Goal: Task Accomplishment & Management: Manage account settings

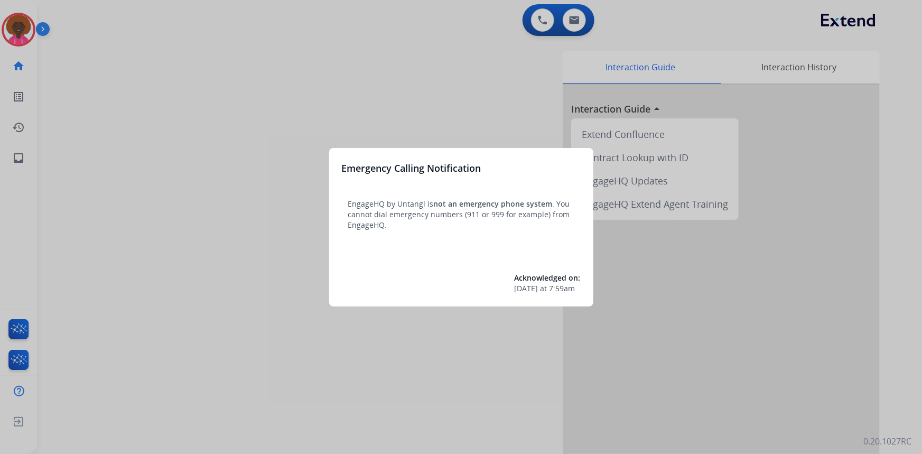
click at [26, 34] on div at bounding box center [461, 227] width 922 height 454
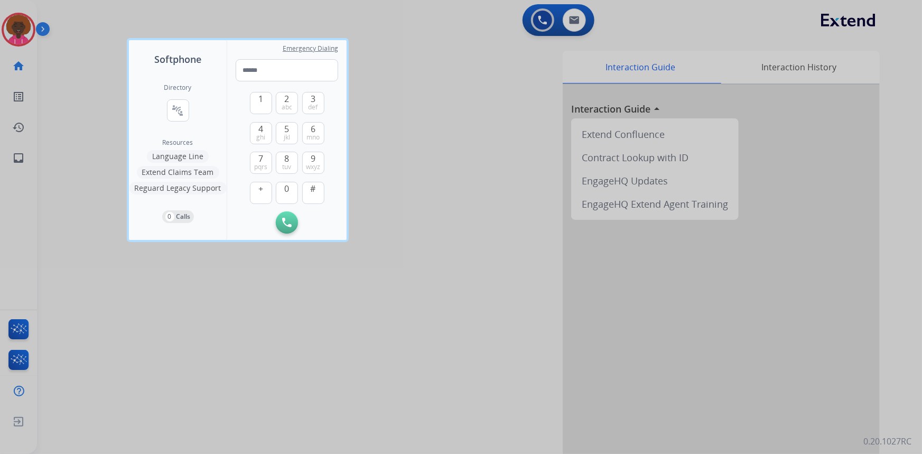
click at [152, 28] on div at bounding box center [461, 227] width 922 height 454
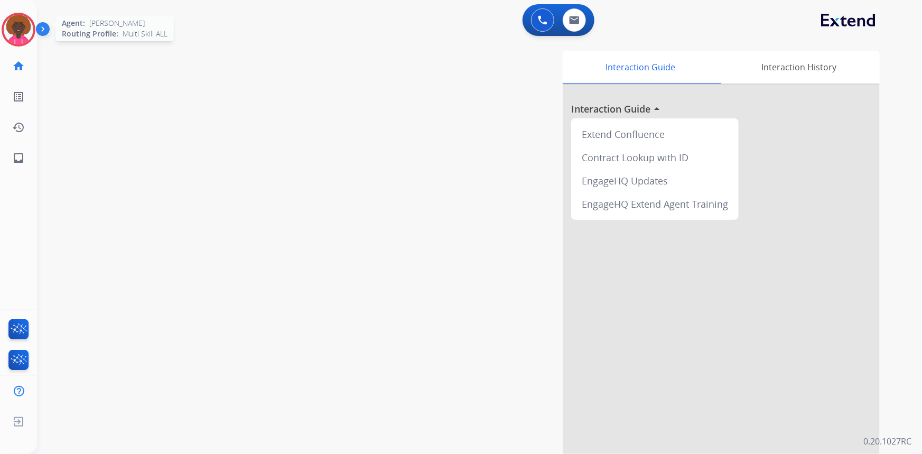
click at [34, 33] on div at bounding box center [19, 30] width 34 height 34
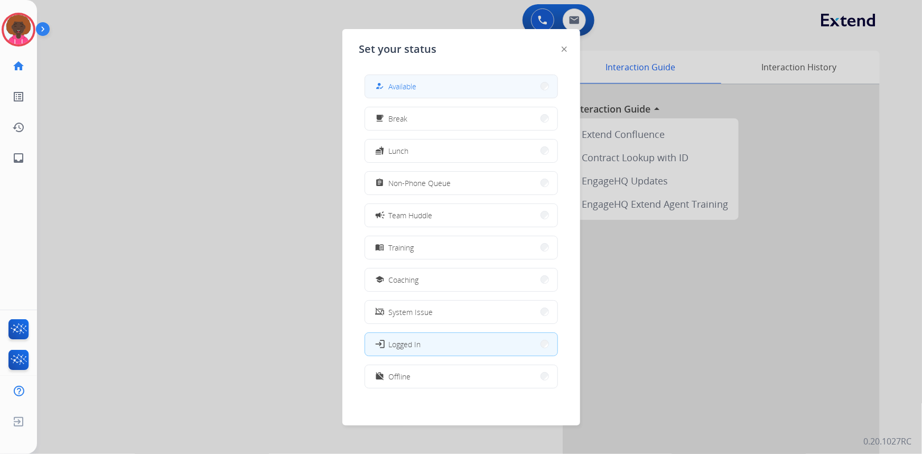
click at [485, 88] on button "how_to_reg Available" at bounding box center [461, 86] width 192 height 23
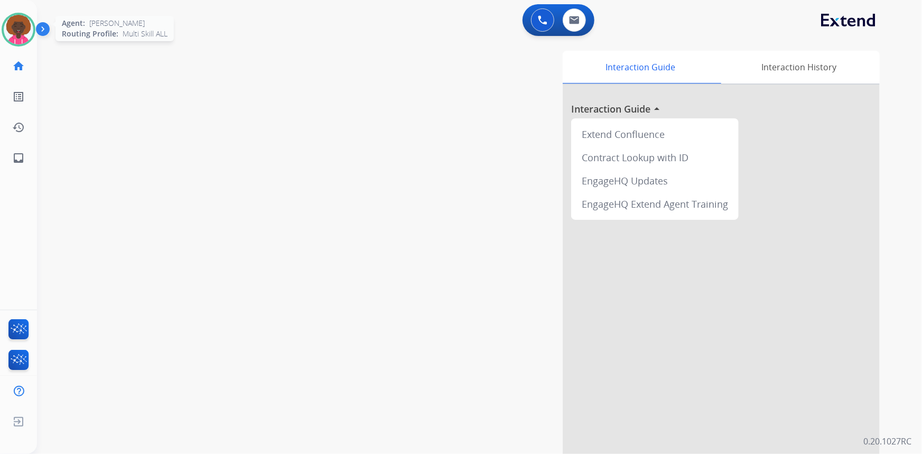
click at [28, 30] on img at bounding box center [19, 30] width 30 height 30
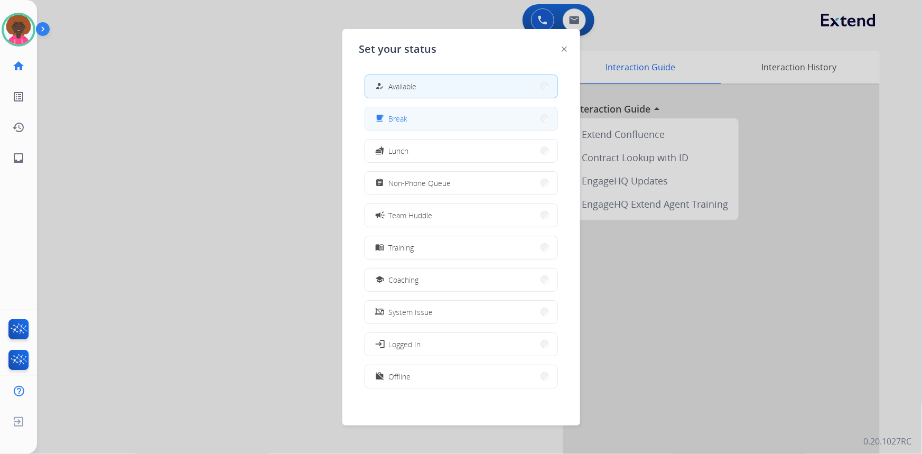
click at [438, 113] on button "free_breakfast Break" at bounding box center [461, 118] width 192 height 23
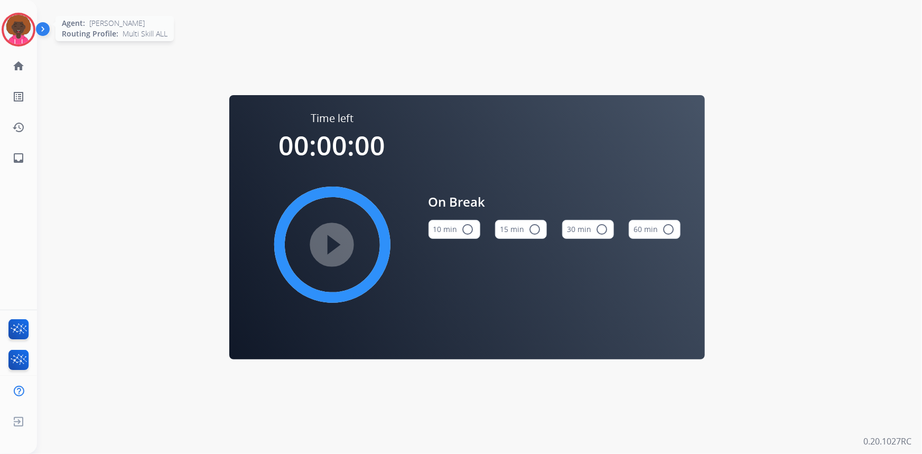
click at [20, 33] on img at bounding box center [19, 30] width 30 height 30
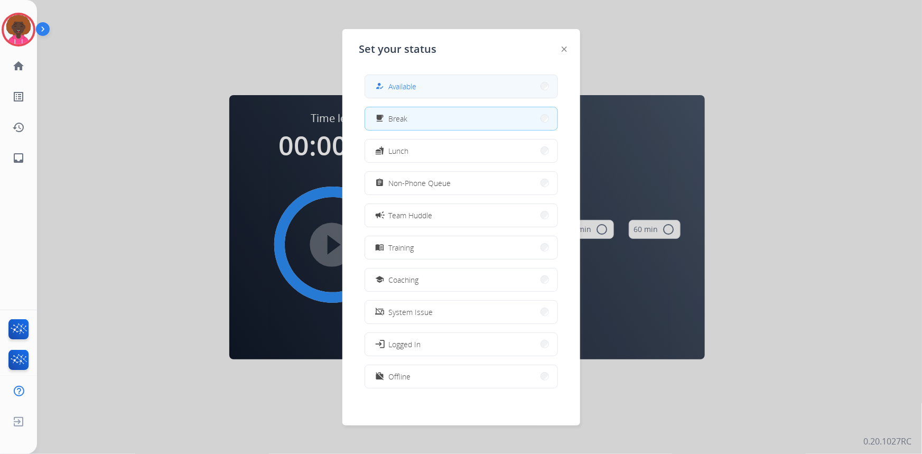
click at [433, 83] on button "how_to_reg Available" at bounding box center [461, 86] width 192 height 23
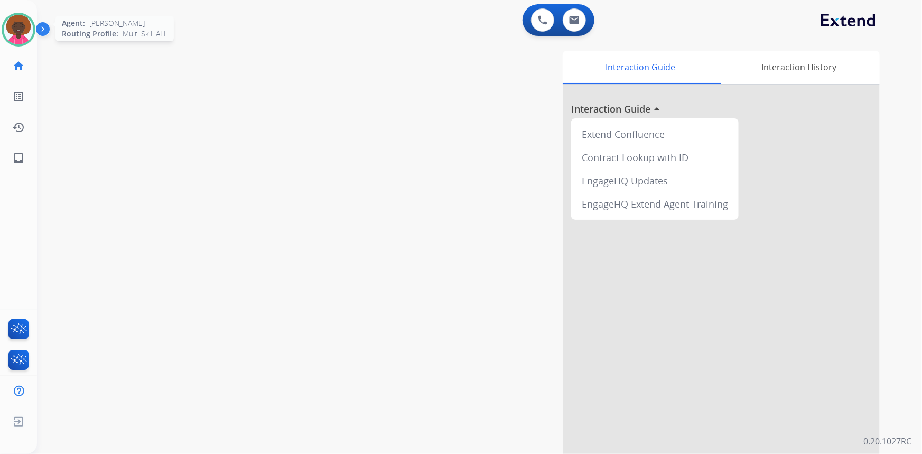
click at [15, 43] on img at bounding box center [19, 30] width 30 height 30
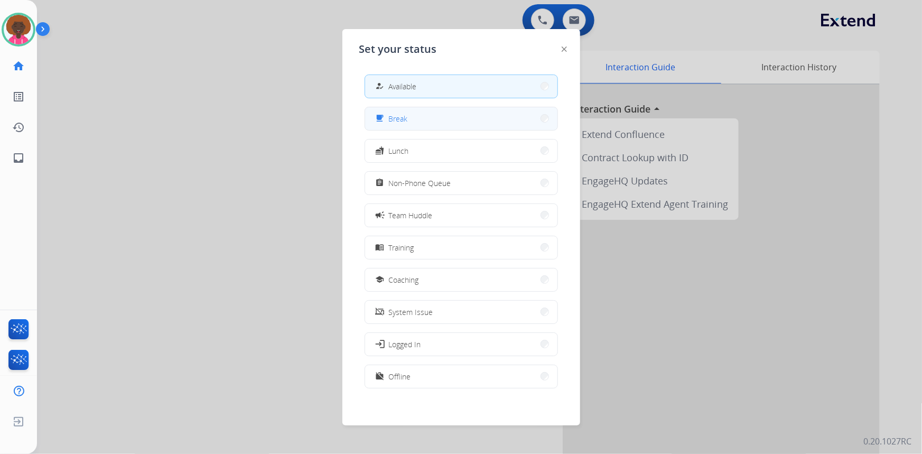
drag, startPoint x: 396, startPoint y: 129, endPoint x: 77, endPoint y: 95, distance: 320.9
click at [393, 129] on div "free_breakfast Break" at bounding box center [461, 119] width 193 height 24
click at [402, 115] on span "Break" at bounding box center [398, 118] width 19 height 11
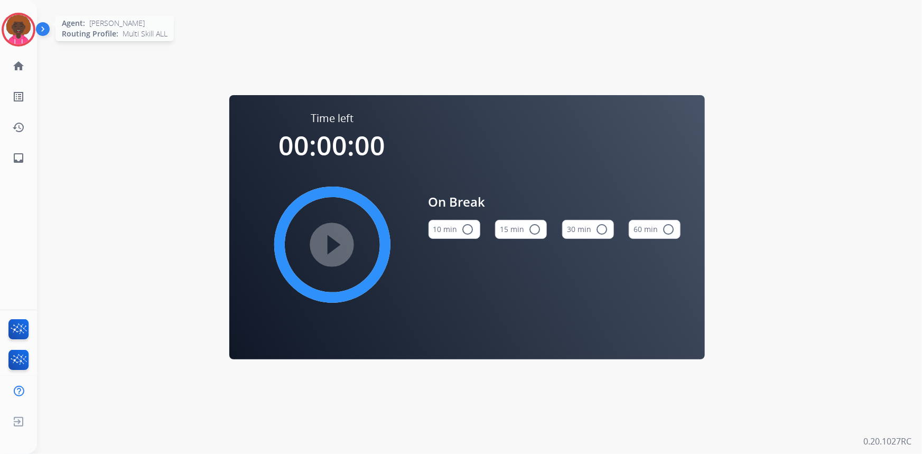
click at [23, 28] on img at bounding box center [19, 30] width 30 height 30
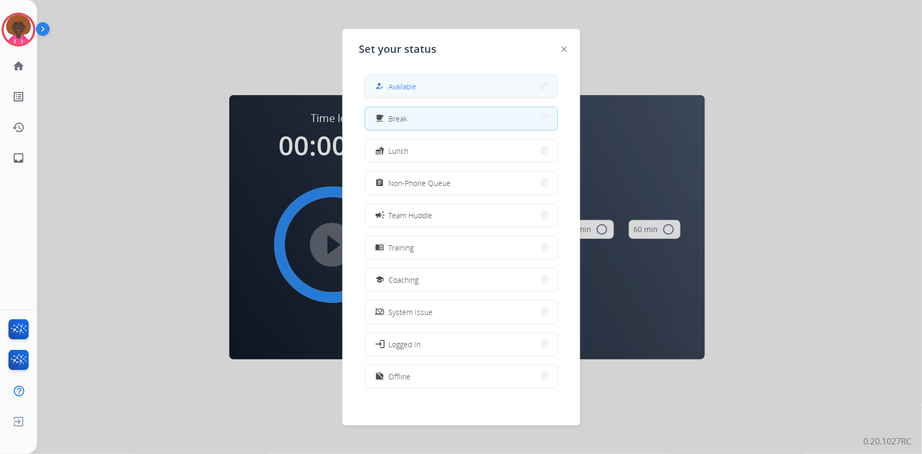
click at [491, 97] on div "how_to_reg Available" at bounding box center [461, 87] width 193 height 24
click at [428, 96] on button "how_to_reg Available" at bounding box center [461, 86] width 192 height 23
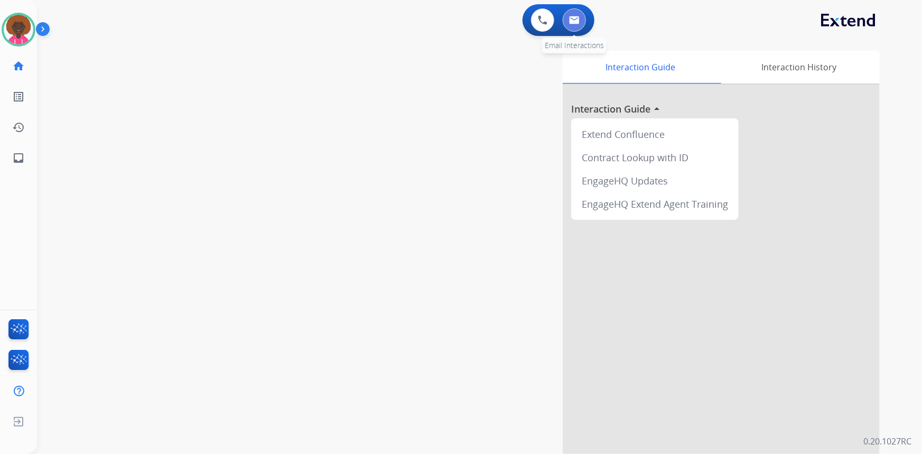
click at [573, 23] on img at bounding box center [574, 20] width 11 height 8
select select "**********"
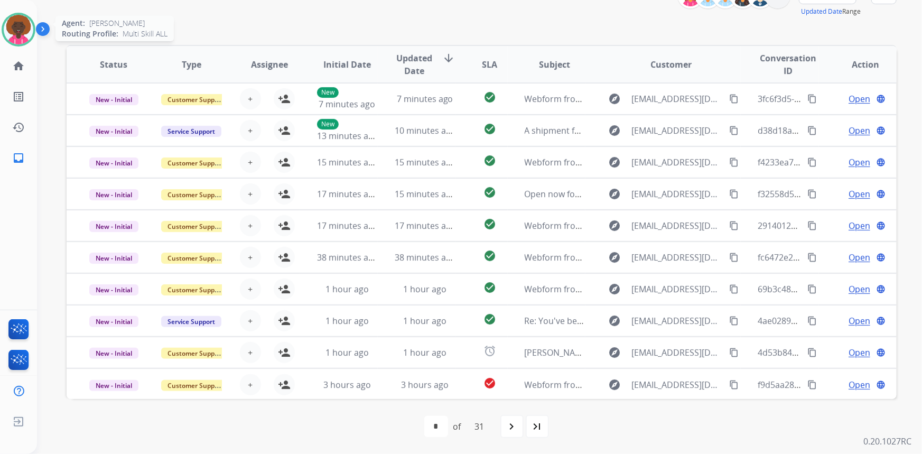
click at [25, 39] on img at bounding box center [19, 30] width 30 height 30
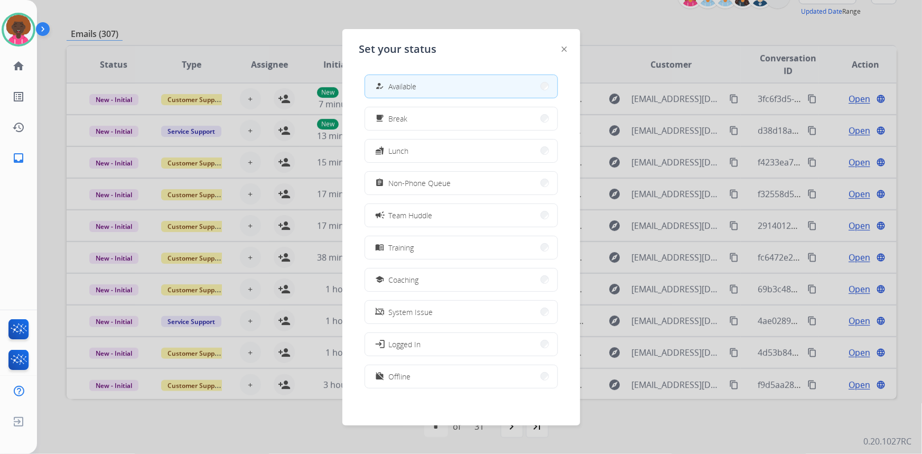
click at [231, 30] on div at bounding box center [461, 227] width 922 height 454
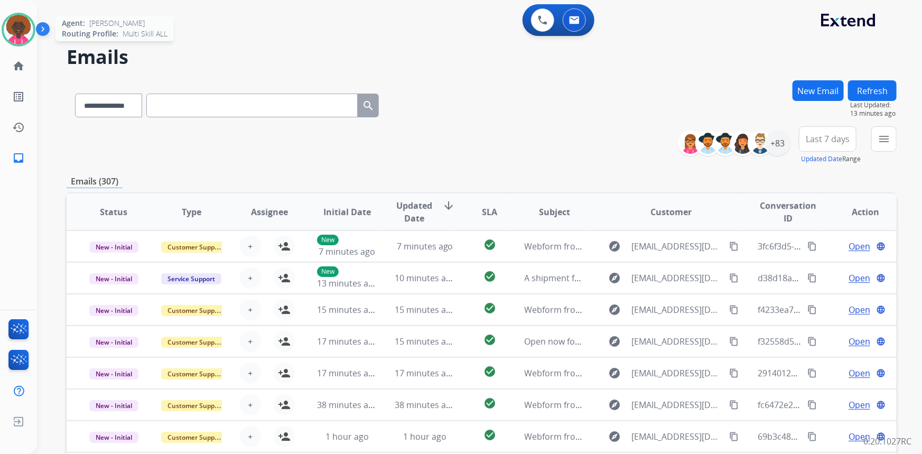
click at [12, 27] on img at bounding box center [19, 30] width 30 height 30
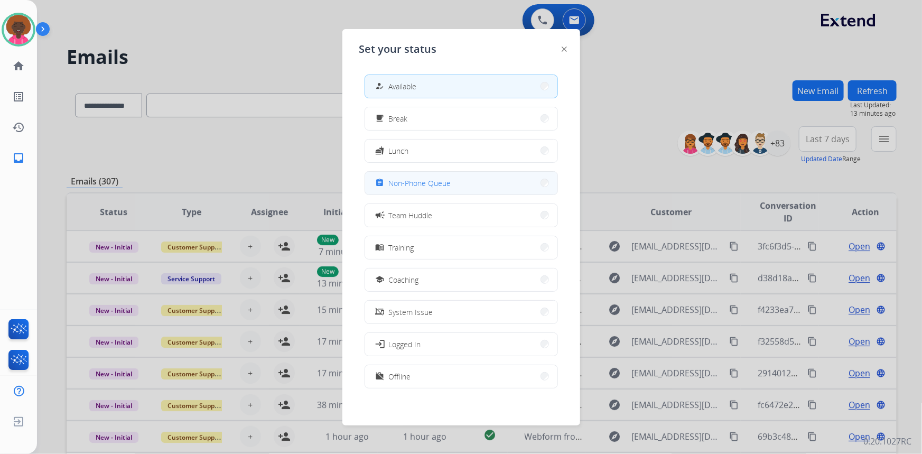
click at [430, 185] on span "Non-Phone Queue" at bounding box center [420, 183] width 62 height 11
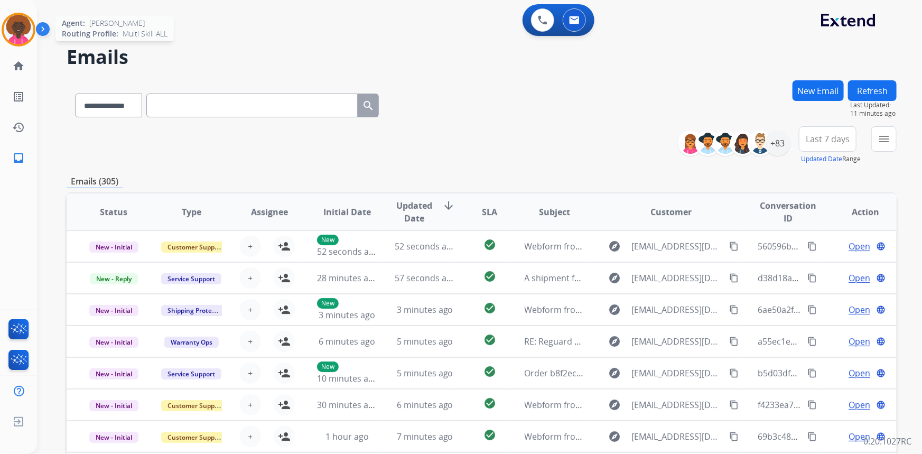
click at [17, 34] on img at bounding box center [19, 30] width 30 height 30
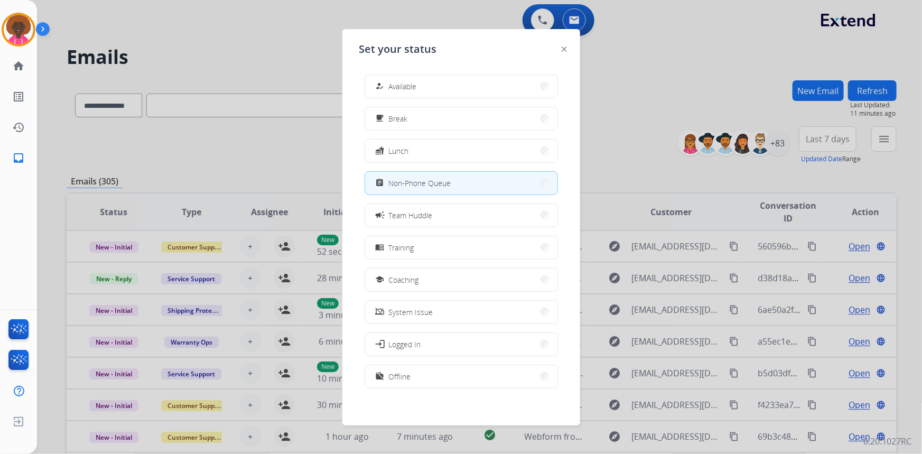
drag, startPoint x: 396, startPoint y: 76, endPoint x: 392, endPoint y: 82, distance: 7.2
click at [396, 77] on button "how_to_reg Available" at bounding box center [461, 86] width 192 height 23
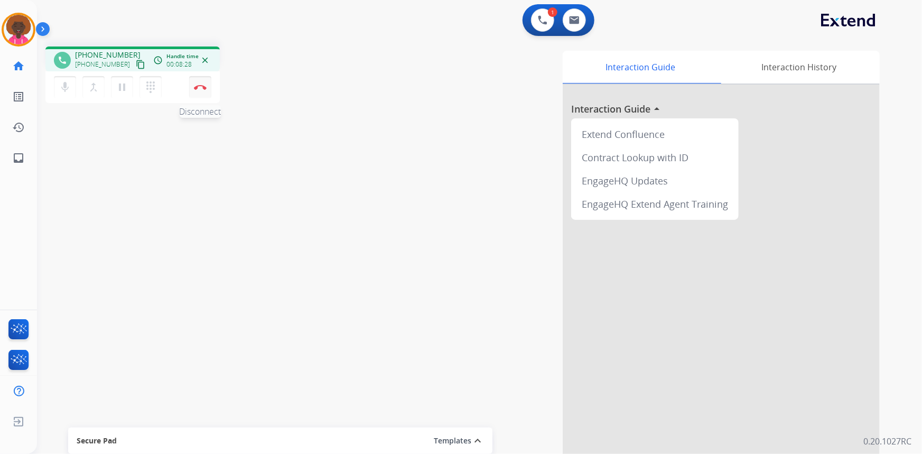
click at [202, 85] on img at bounding box center [200, 87] width 13 height 5
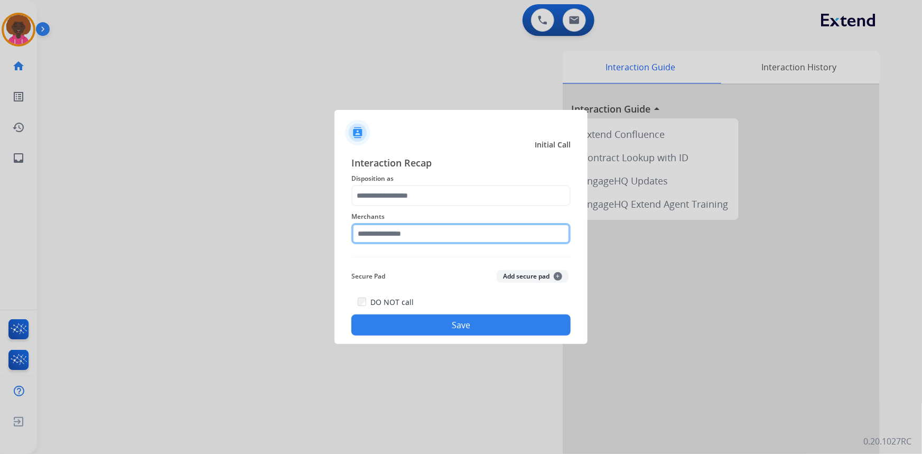
click at [457, 237] on input "text" at bounding box center [460, 233] width 219 height 21
type input "*"
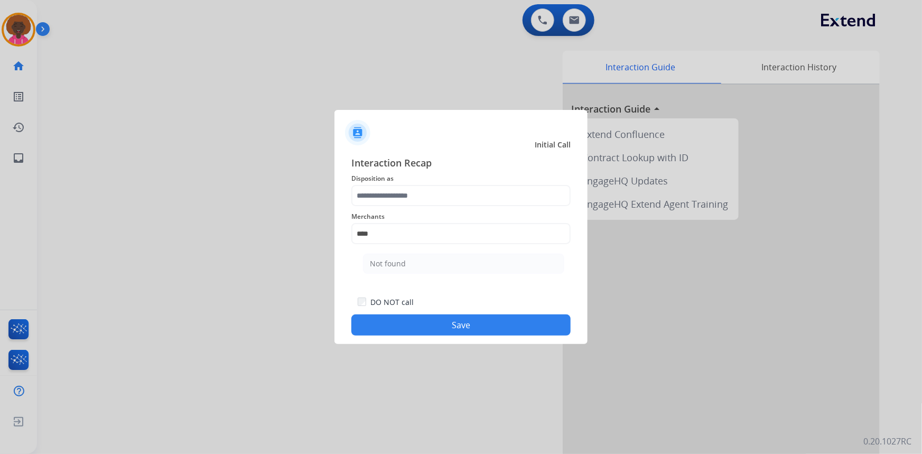
click at [439, 261] on li "Not found" at bounding box center [463, 264] width 201 height 20
type input "*********"
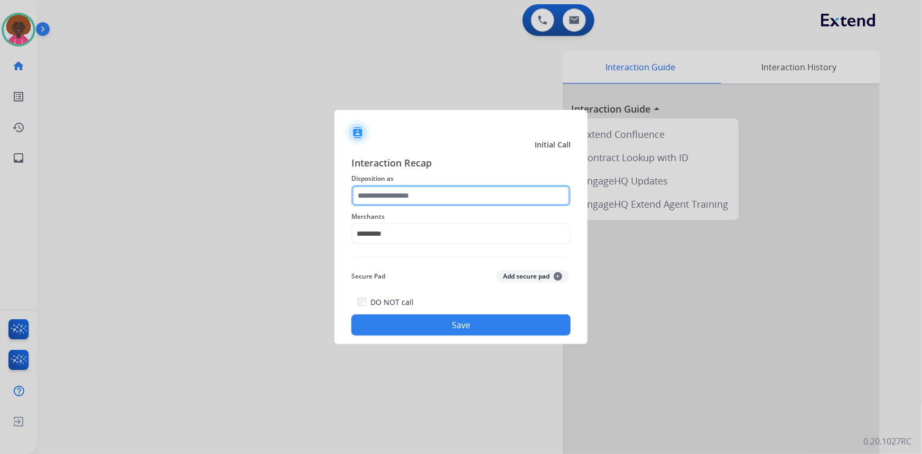
click at [440, 206] on div at bounding box center [460, 195] width 219 height 21
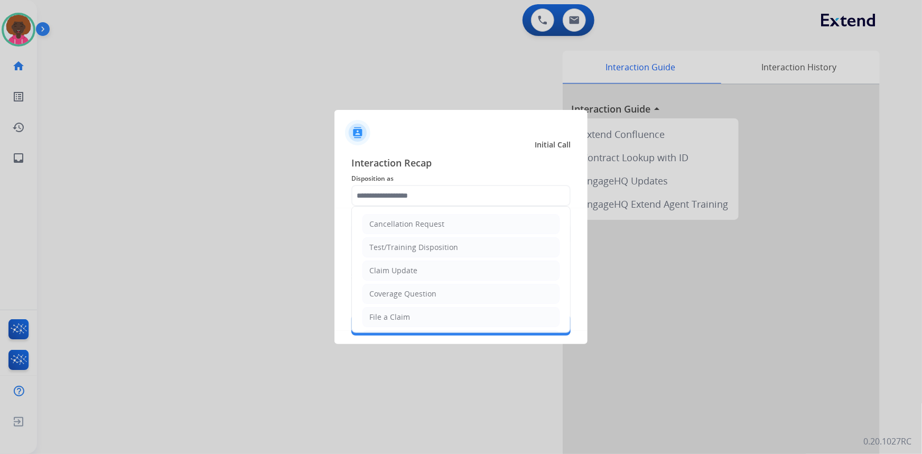
click at [401, 312] on div "File a Claim" at bounding box center [389, 317] width 41 height 11
type input "**********"
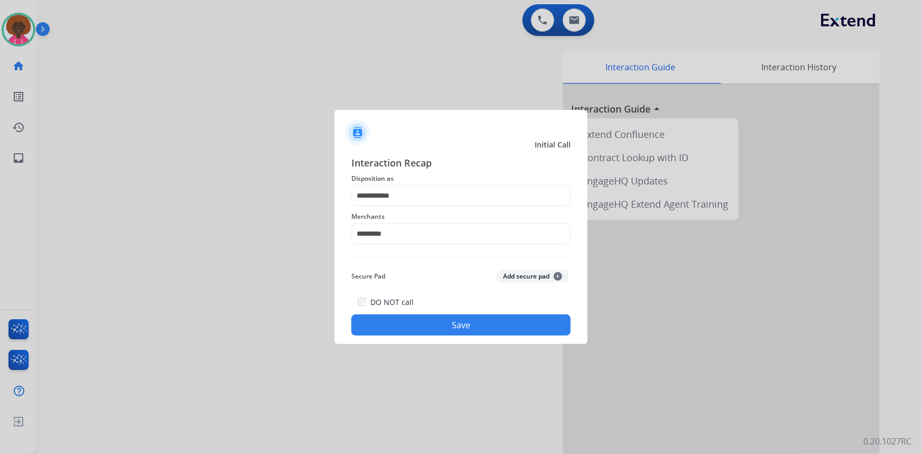
click at [436, 331] on button "Save" at bounding box center [460, 324] width 219 height 21
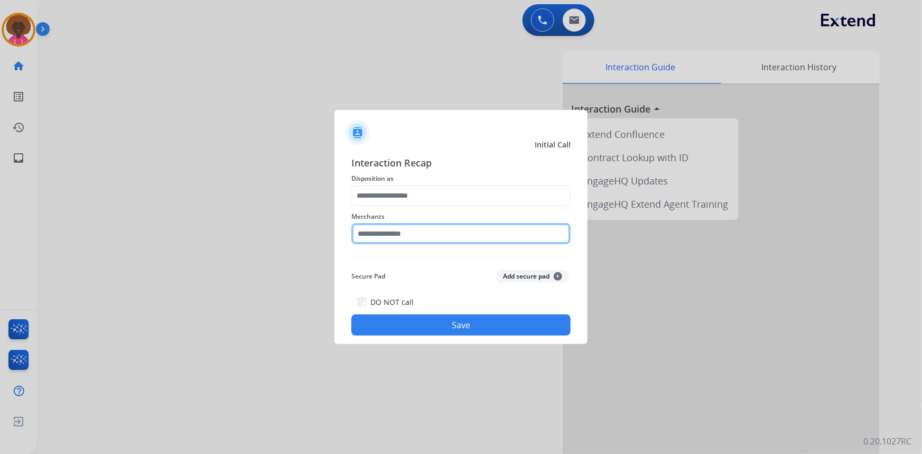
click at [428, 233] on input "text" at bounding box center [460, 233] width 219 height 21
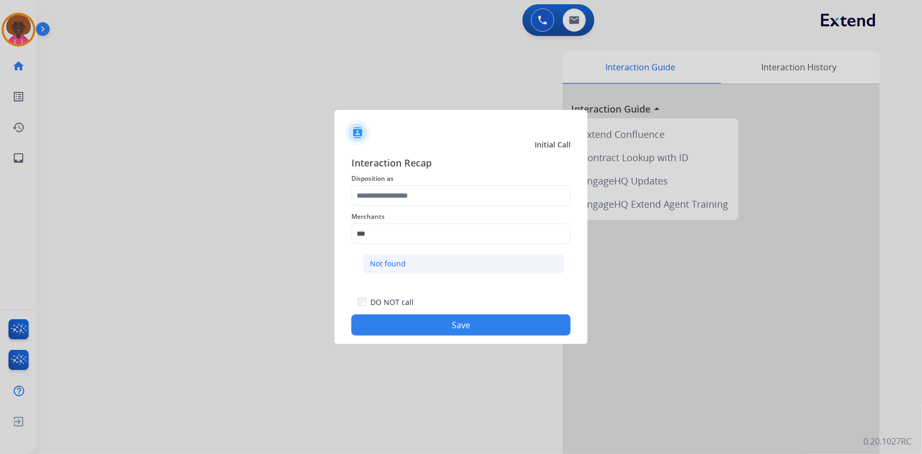
click at [386, 261] on div "Not found" at bounding box center [388, 263] width 36 height 11
type input "*********"
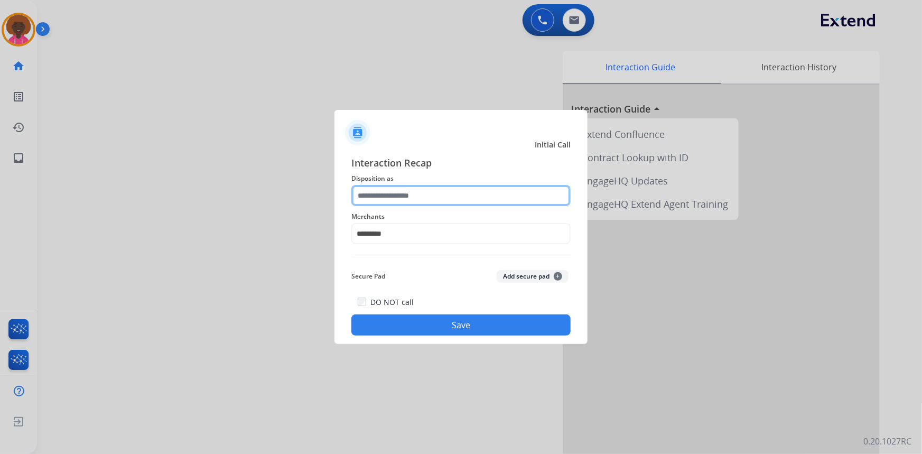
click at [399, 192] on input "text" at bounding box center [460, 195] width 219 height 21
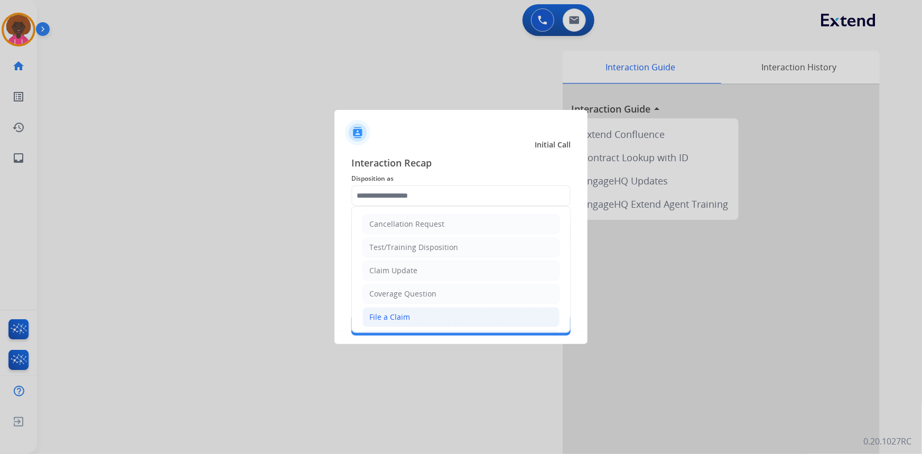
click at [389, 312] on div "File a Claim" at bounding box center [389, 317] width 41 height 11
type input "**********"
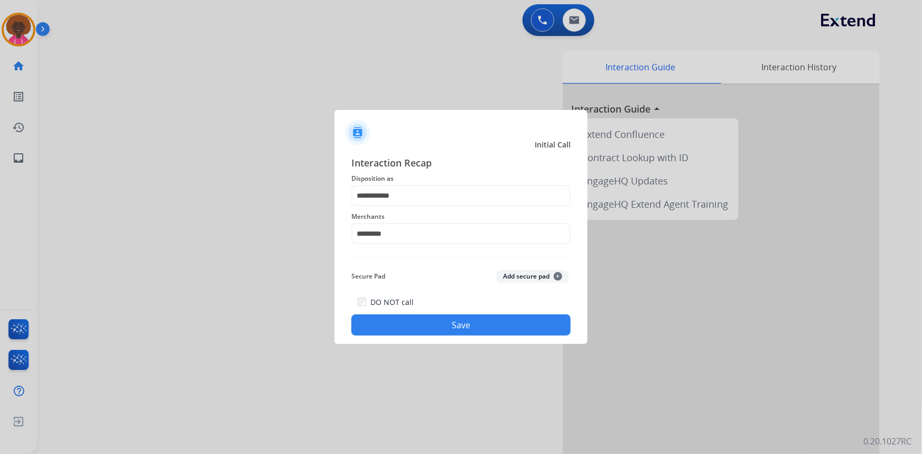
click at [423, 316] on button "Save" at bounding box center [460, 324] width 219 height 21
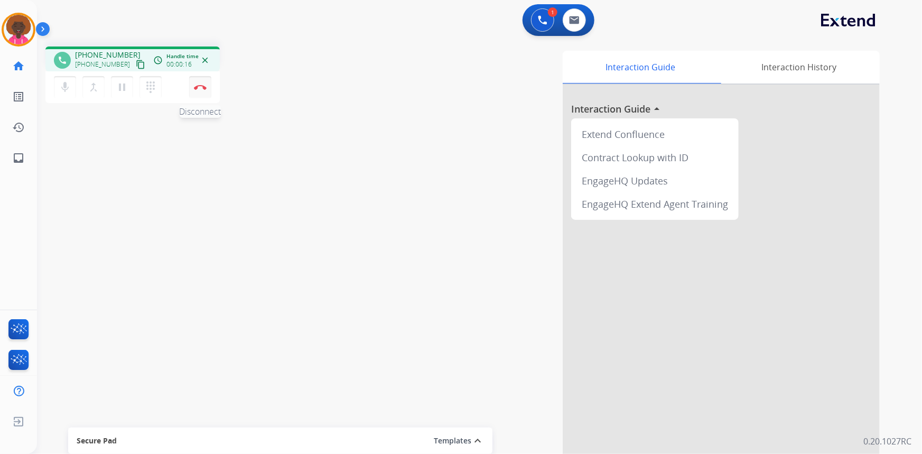
click at [205, 90] on button "Disconnect" at bounding box center [200, 87] width 22 height 22
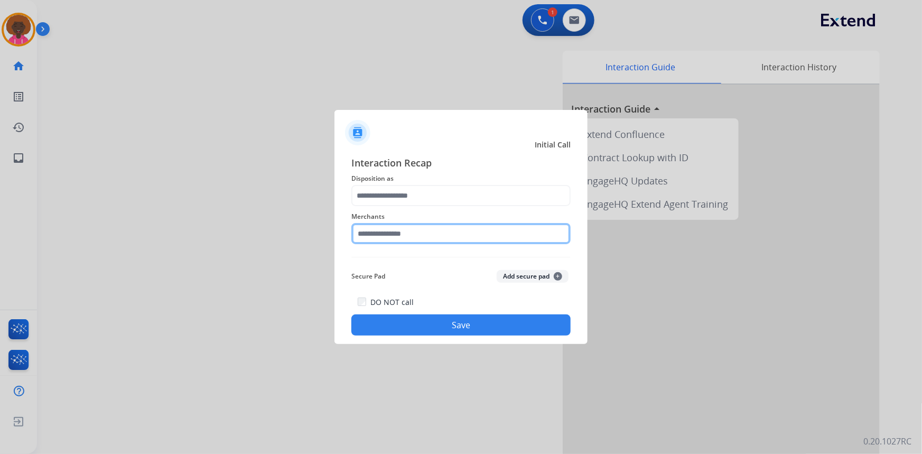
click at [426, 233] on input "text" at bounding box center [460, 233] width 219 height 21
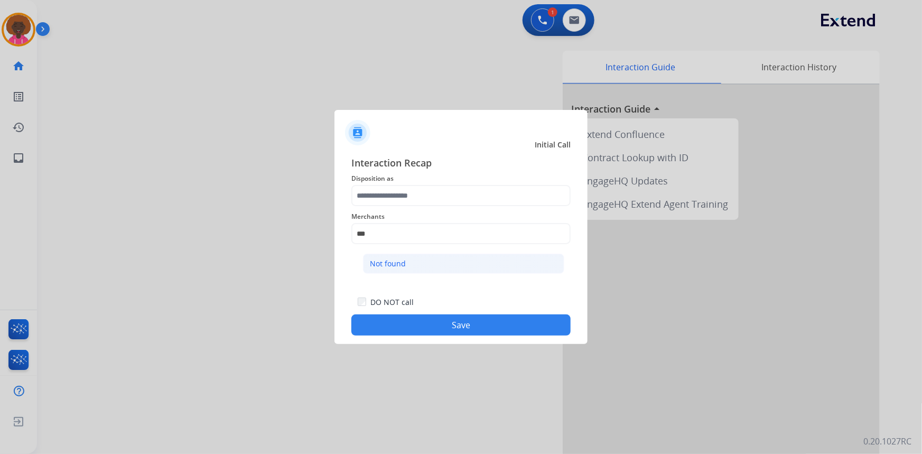
click at [434, 271] on li "Not found" at bounding box center [463, 264] width 201 height 20
type input "*********"
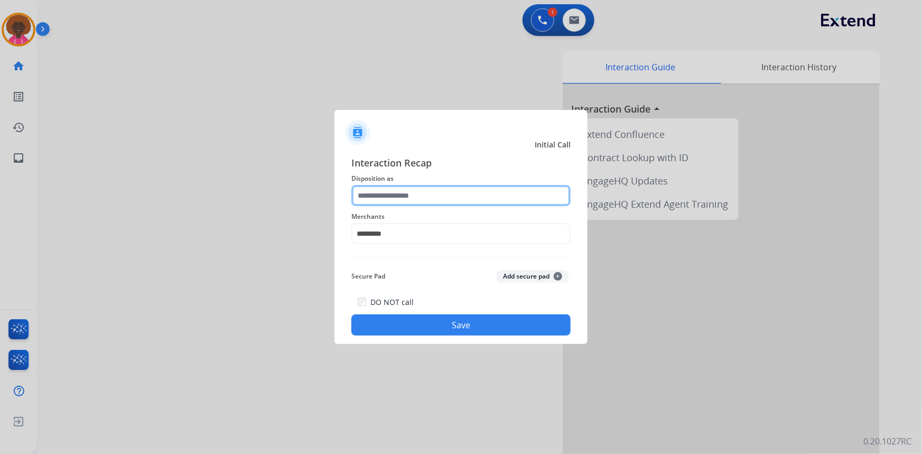
click at [426, 203] on input "text" at bounding box center [460, 195] width 219 height 21
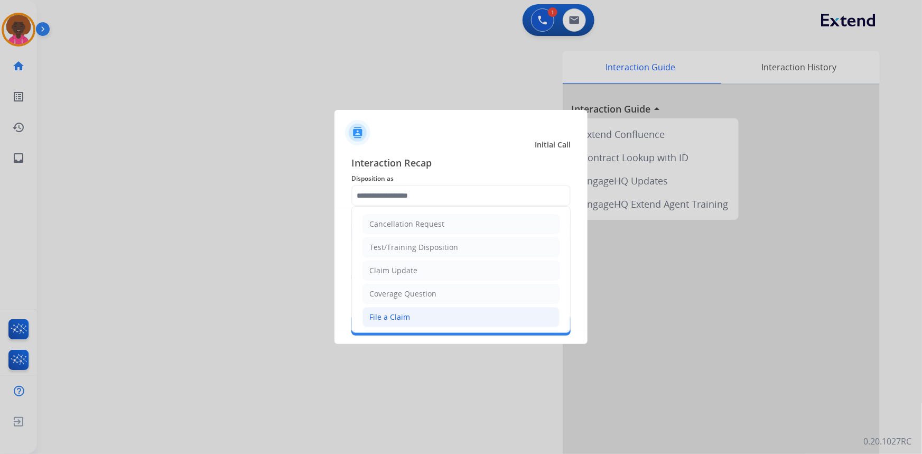
click at [419, 315] on li "File a Claim" at bounding box center [460, 317] width 197 height 20
type input "**********"
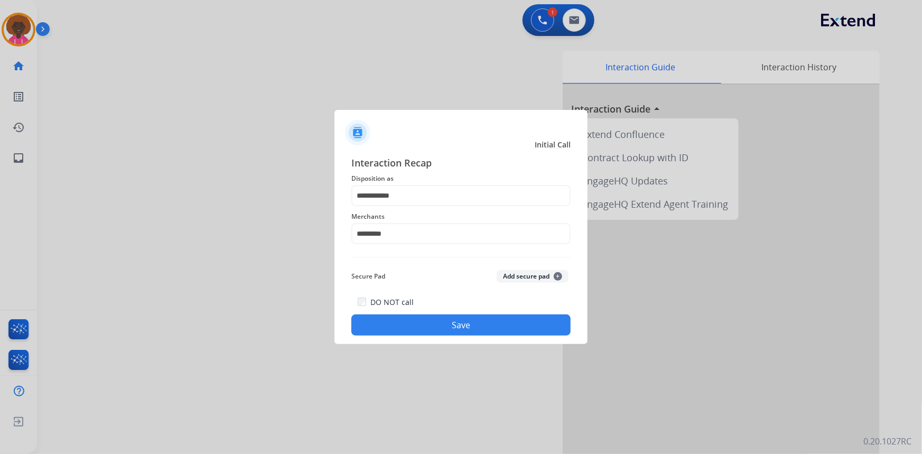
click at [470, 330] on button "Save" at bounding box center [460, 324] width 219 height 21
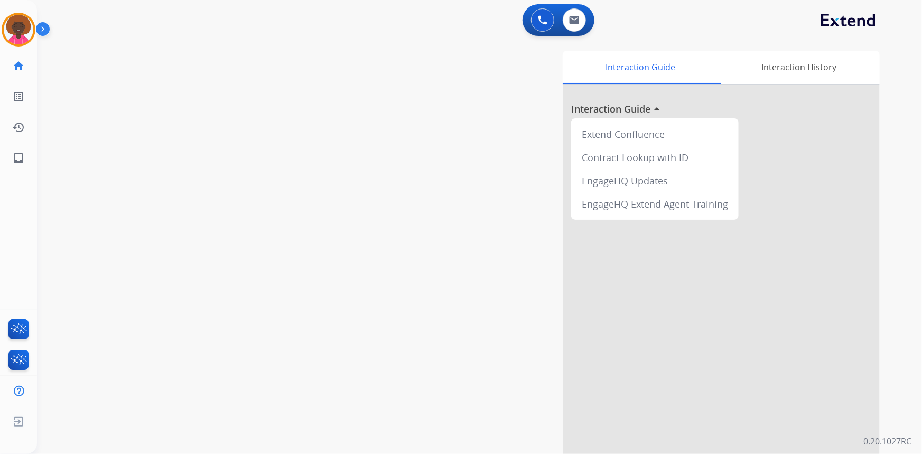
click at [1, 39] on div "Stephanie AfterCallWork Edit Avatar Agent: Stephanie Routing Profile: Multi Ski…" at bounding box center [18, 30] width 37 height 34
drag, startPoint x: 12, startPoint y: 37, endPoint x: 39, endPoint y: 37, distance: 27.5
click at [12, 37] on img at bounding box center [19, 30] width 30 height 30
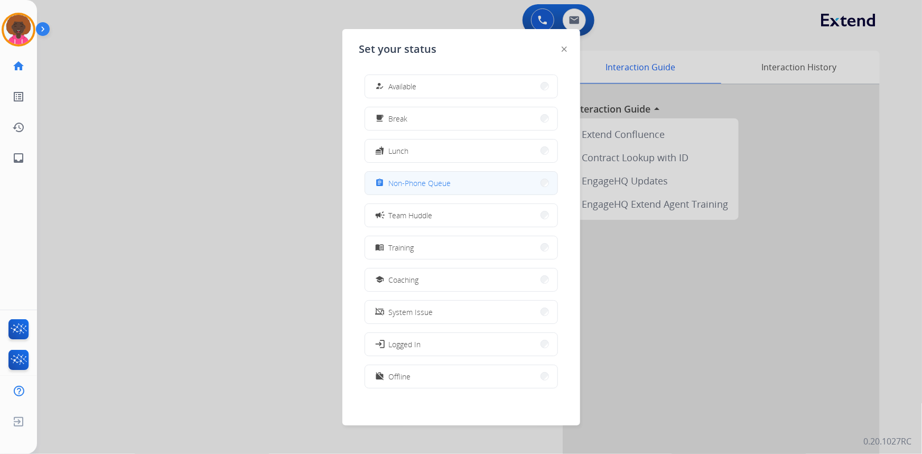
click at [447, 179] on span "Non-Phone Queue" at bounding box center [420, 183] width 62 height 11
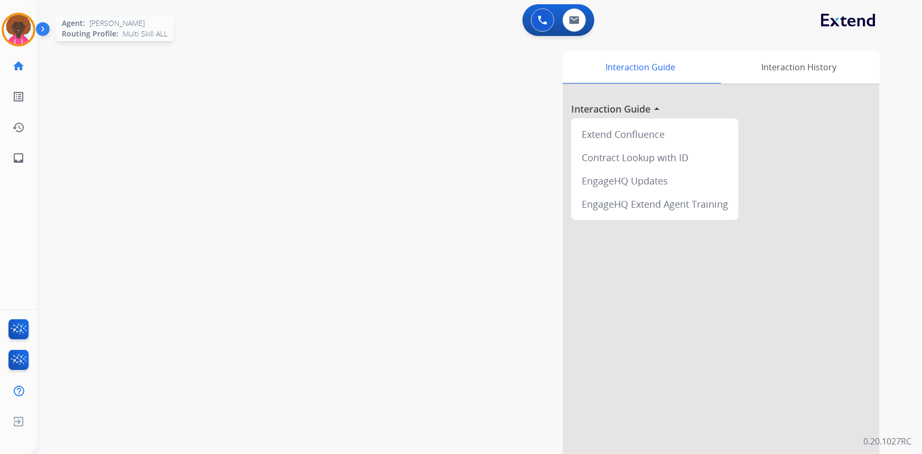
click at [21, 16] on img at bounding box center [19, 30] width 30 height 30
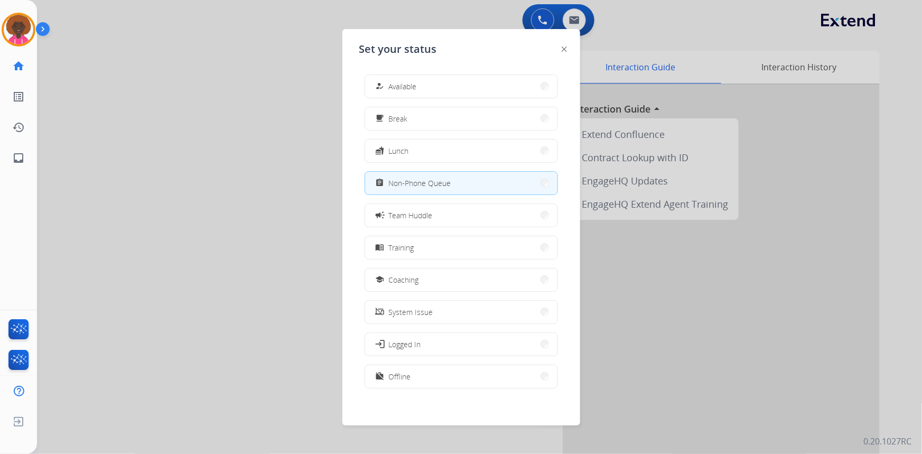
click at [566, 47] on div "Set your status how_to_reg Available free_breakfast Break fastfood Lunch assign…" at bounding box center [461, 227] width 238 height 396
drag, startPoint x: 26, startPoint y: 30, endPoint x: 118, endPoint y: 47, distance: 93.6
click at [26, 30] on img at bounding box center [19, 30] width 30 height 30
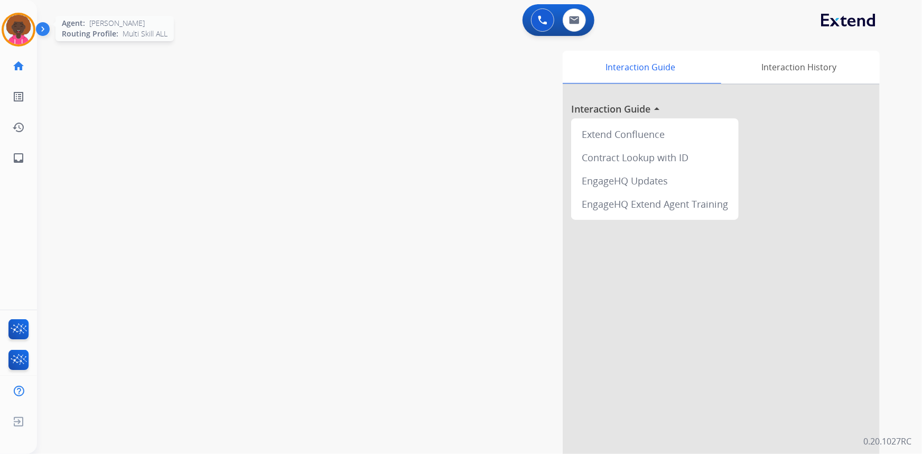
click at [24, 29] on img at bounding box center [19, 30] width 30 height 30
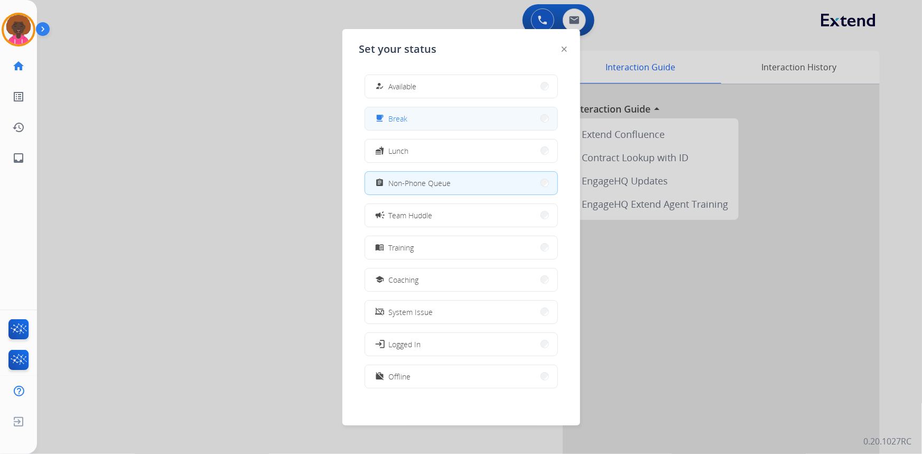
click at [473, 115] on button "free_breakfast Break" at bounding box center [461, 118] width 192 height 23
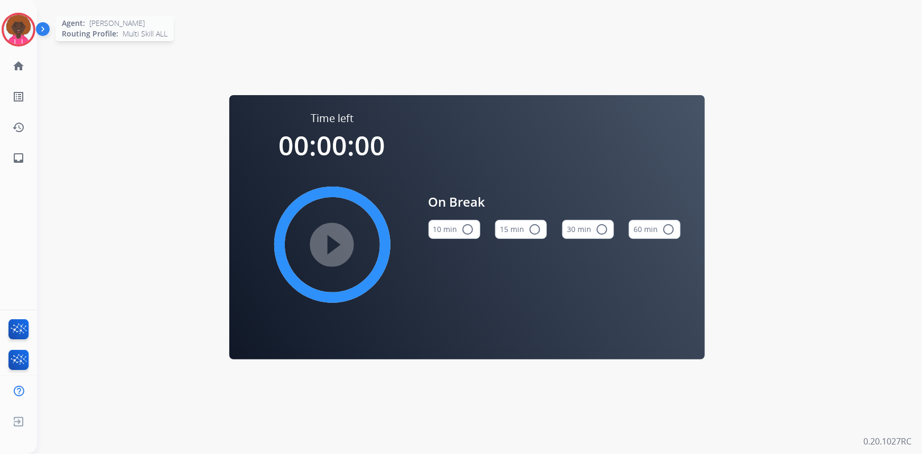
click at [20, 23] on img at bounding box center [19, 30] width 30 height 30
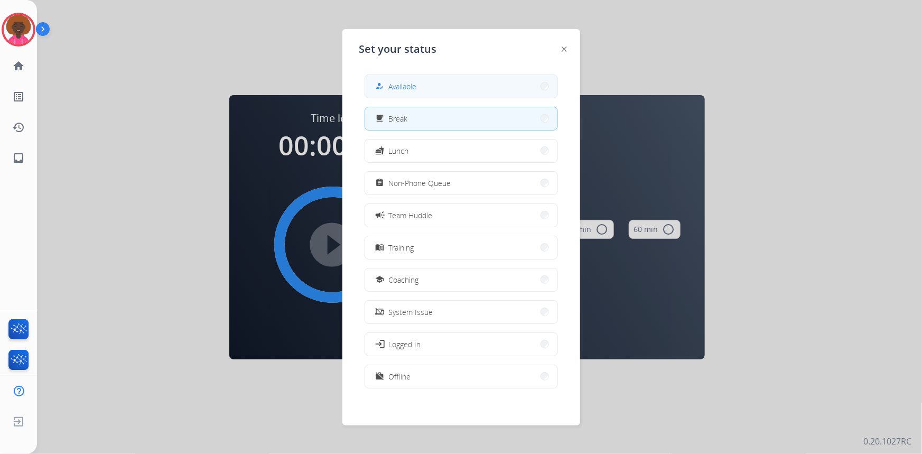
click at [396, 79] on button "how_to_reg Available" at bounding box center [461, 86] width 192 height 23
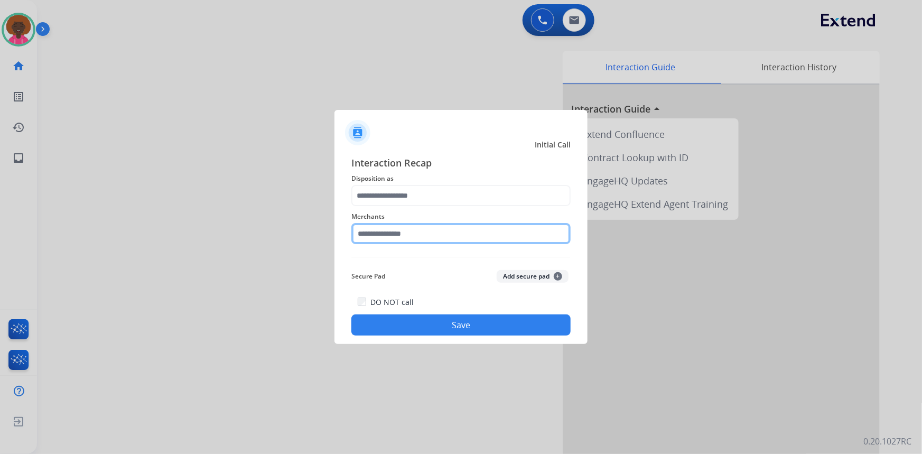
click at [414, 234] on input "text" at bounding box center [460, 233] width 219 height 21
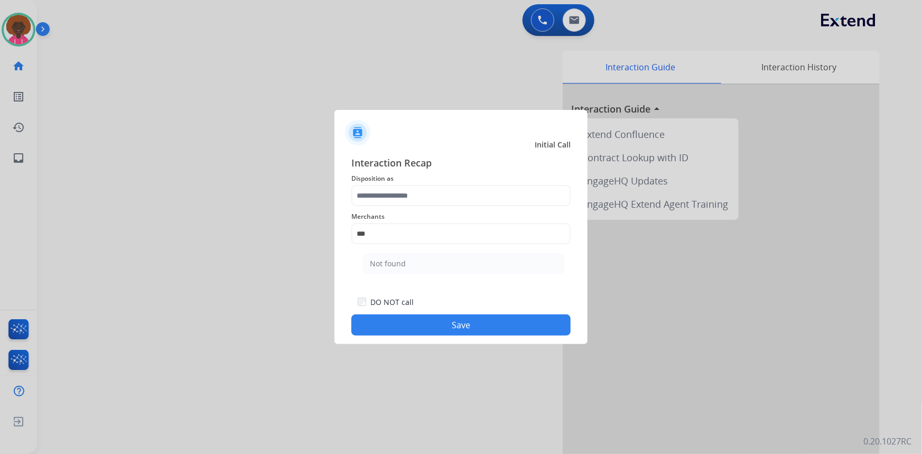
drag, startPoint x: 399, startPoint y: 268, endPoint x: 395, endPoint y: 251, distance: 17.4
click at [399, 268] on div "Not found" at bounding box center [388, 263] width 36 height 11
type input "*********"
drag, startPoint x: 395, startPoint y: 184, endPoint x: 392, endPoint y: 190, distance: 6.4
click at [395, 184] on span "Disposition as" at bounding box center [460, 178] width 219 height 13
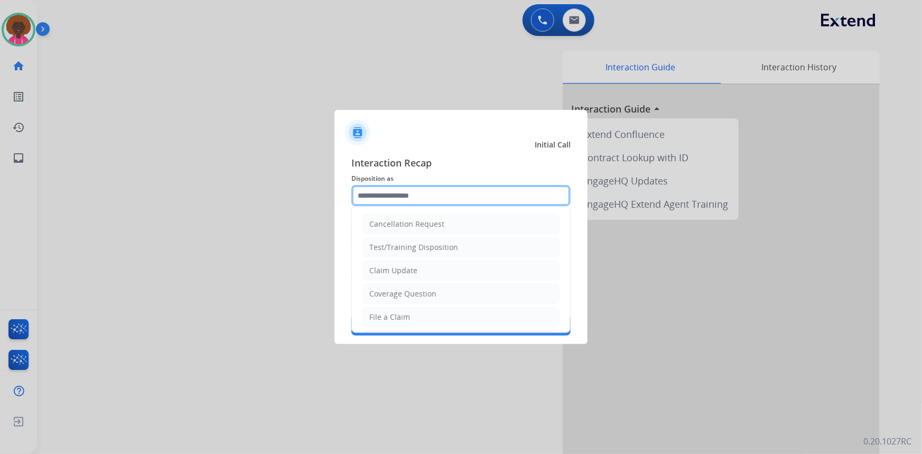
drag, startPoint x: 398, startPoint y: 196, endPoint x: 422, endPoint y: 291, distance: 98.2
click at [398, 196] on input "text" at bounding box center [460, 195] width 219 height 21
click at [426, 324] on li "File a Claim" at bounding box center [460, 317] width 197 height 20
type input "**********"
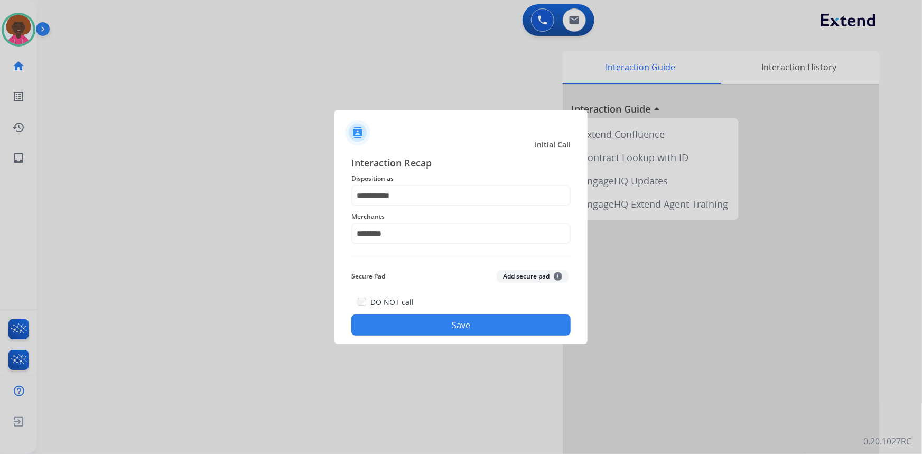
click at [443, 319] on button "Save" at bounding box center [460, 324] width 219 height 21
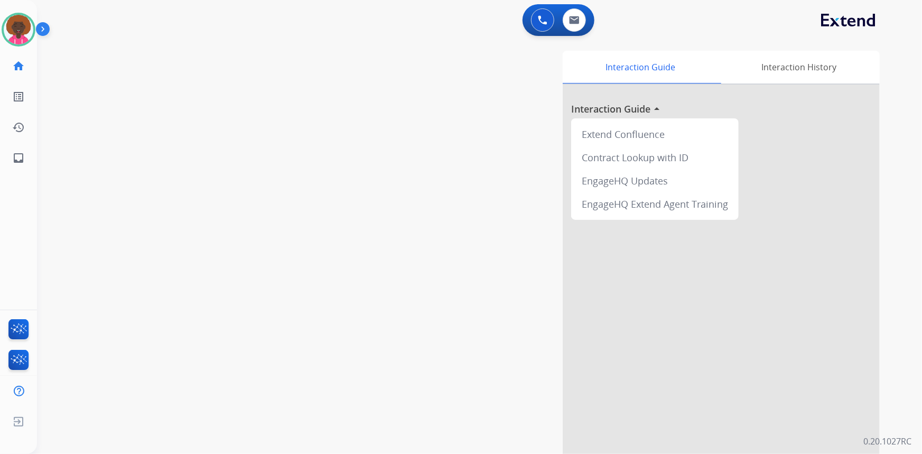
click at [31, 26] on img at bounding box center [19, 30] width 30 height 30
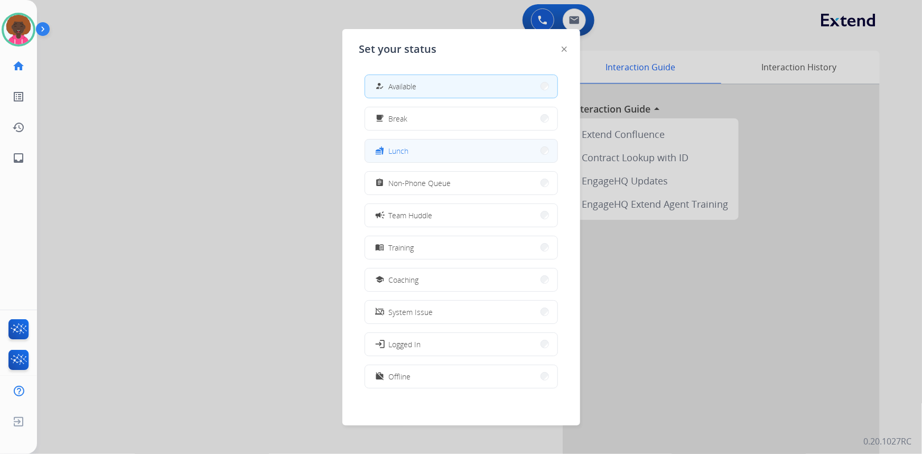
click at [471, 153] on button "fastfood Lunch" at bounding box center [461, 151] width 192 height 23
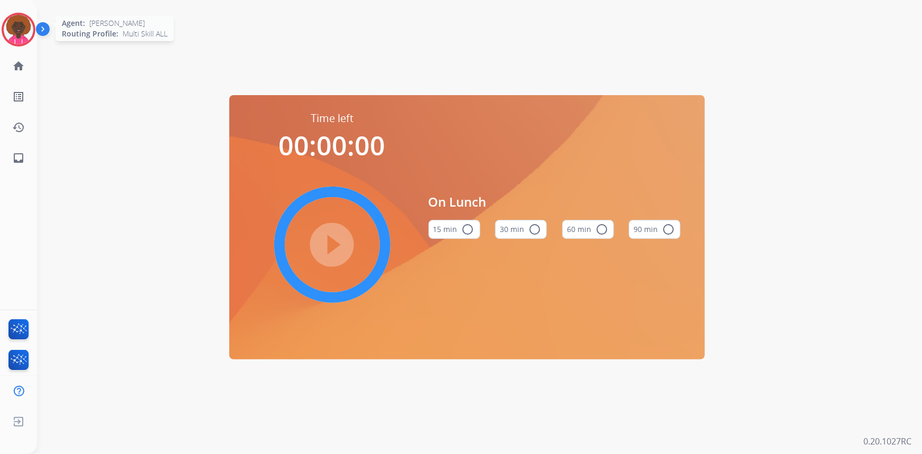
click at [4, 24] on div at bounding box center [19, 30] width 34 height 34
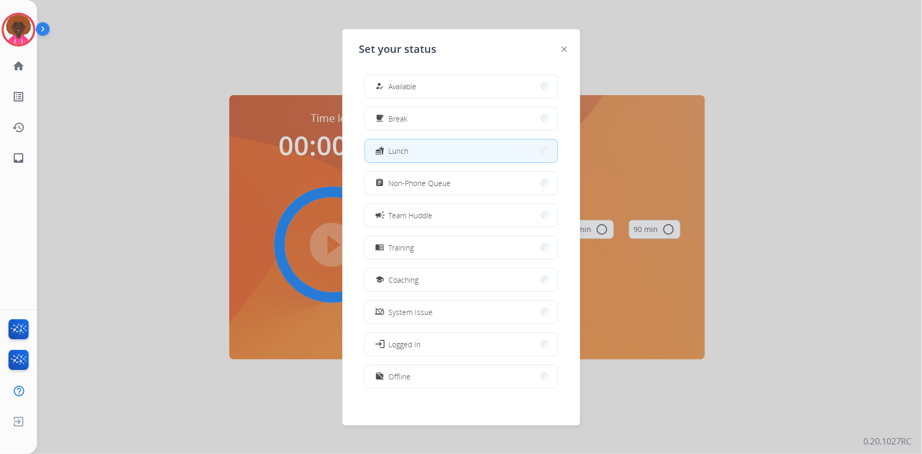
click at [490, 100] on div "how_to_reg Available free_breakfast Break fastfood Lunch assignment Non-Phone Q…" at bounding box center [461, 232] width 204 height 333
click at [476, 90] on button "how_to_reg Available" at bounding box center [461, 86] width 192 height 23
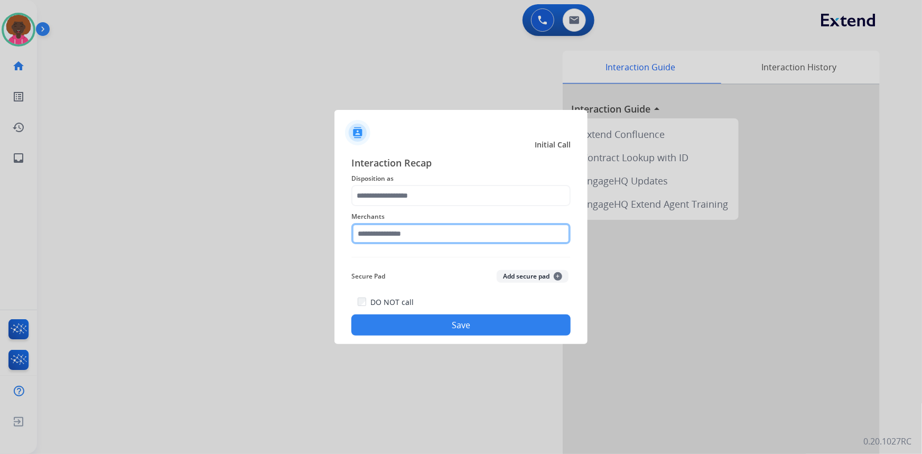
click at [452, 230] on input "text" at bounding box center [460, 233] width 219 height 21
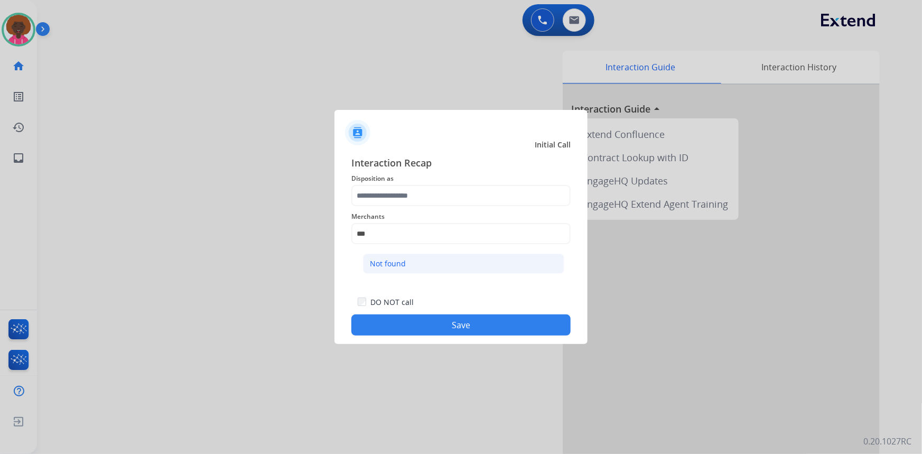
click at [422, 253] on ul "Not found" at bounding box center [464, 266] width 208 height 36
click at [412, 256] on li "Not found" at bounding box center [463, 264] width 201 height 20
type input "*********"
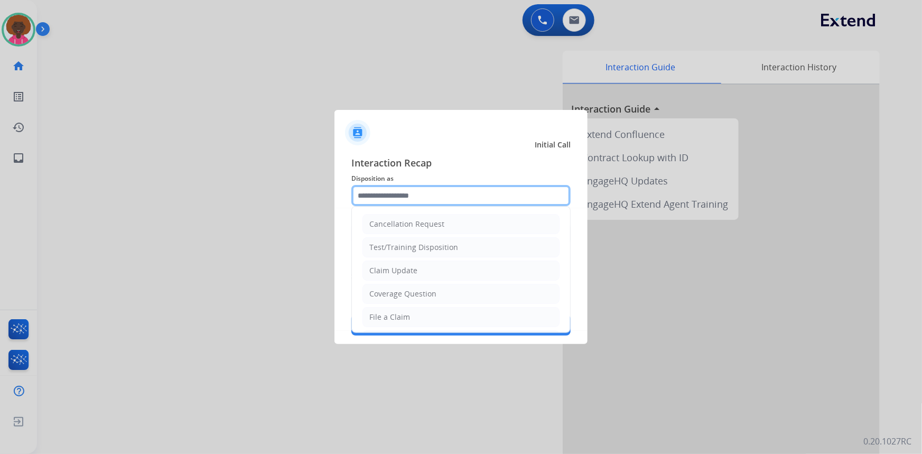
click at [433, 198] on input "text" at bounding box center [460, 195] width 219 height 21
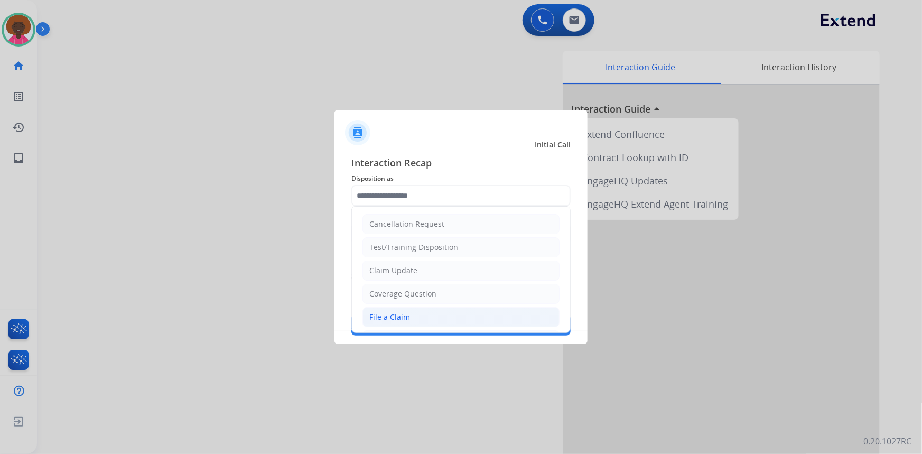
click at [365, 311] on li "File a Claim" at bounding box center [460, 317] width 197 height 20
type input "**********"
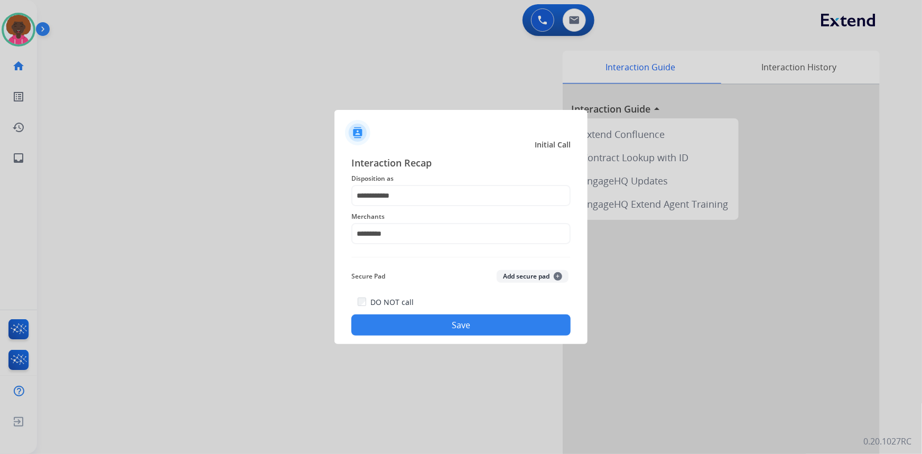
click at [398, 335] on div "DO NOT call Save" at bounding box center [460, 315] width 219 height 40
click at [421, 325] on button "Save" at bounding box center [460, 324] width 219 height 21
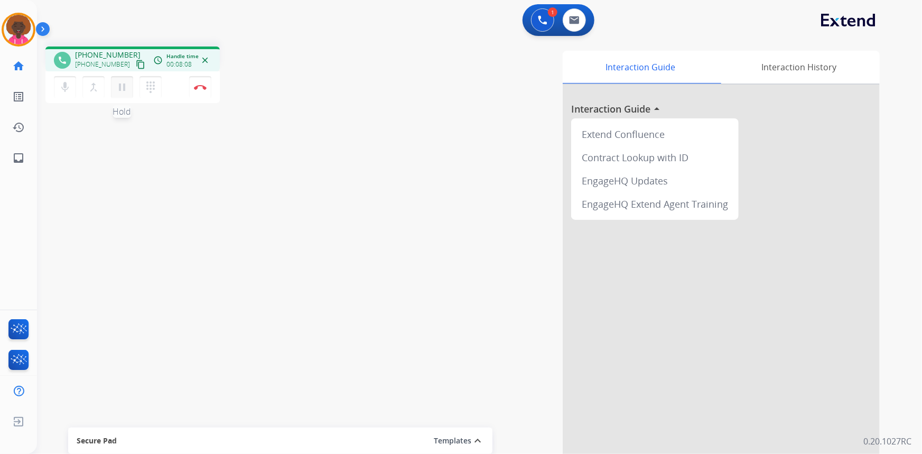
click at [117, 86] on mat-icon "pause" at bounding box center [122, 87] width 13 height 13
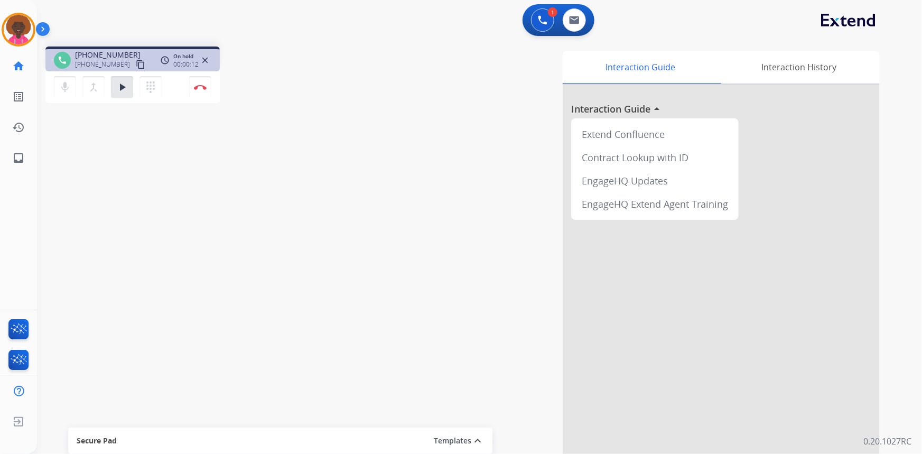
click at [111, 76] on button "play_arrow Hold" at bounding box center [122, 87] width 22 height 22
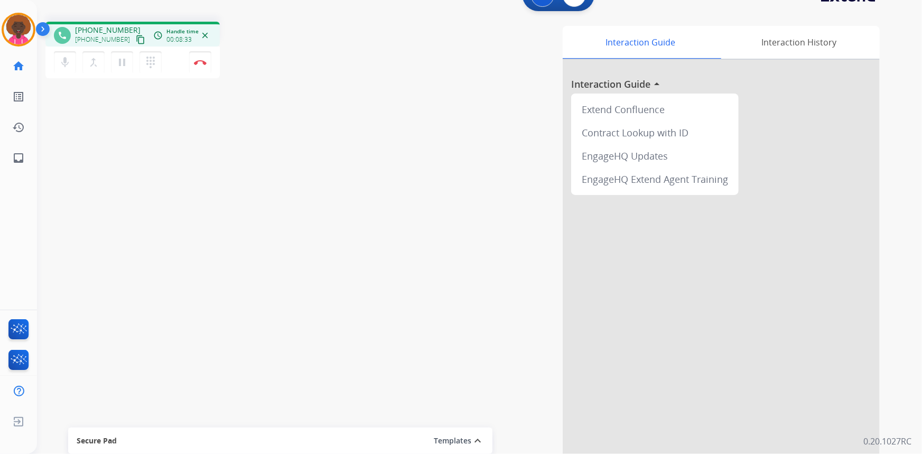
click at [458, 281] on div "Interaction Guide Interaction History Interaction Guide arrow_drop_up Extend Co…" at bounding box center [609, 240] width 541 height 428
click at [513, 209] on div "Interaction Guide Interaction History Interaction Guide arrow_drop_up Extend Co…" at bounding box center [609, 240] width 541 height 428
click at [121, 58] on mat-icon "pause" at bounding box center [122, 62] width 13 height 13
click at [119, 66] on mat-icon "play_arrow" at bounding box center [122, 62] width 13 height 13
click at [124, 67] on mat-icon "pause" at bounding box center [122, 62] width 13 height 13
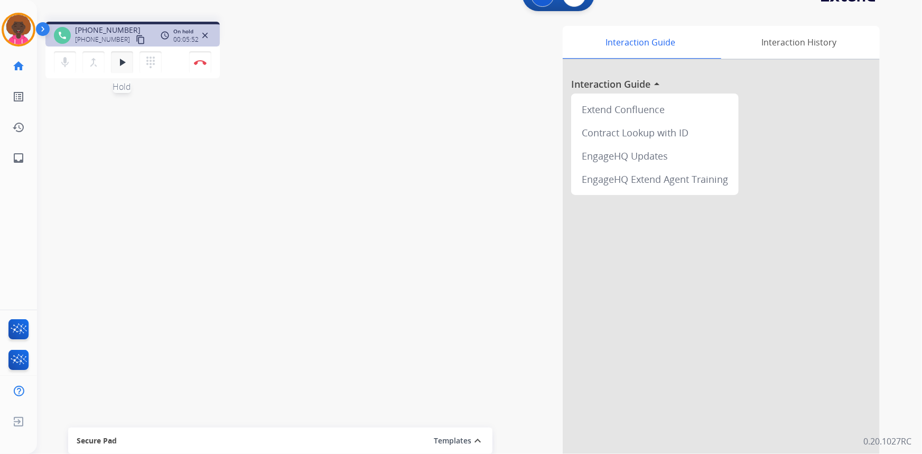
click at [127, 58] on mat-icon "play_arrow" at bounding box center [122, 62] width 13 height 13
click at [202, 64] on img at bounding box center [200, 62] width 13 height 5
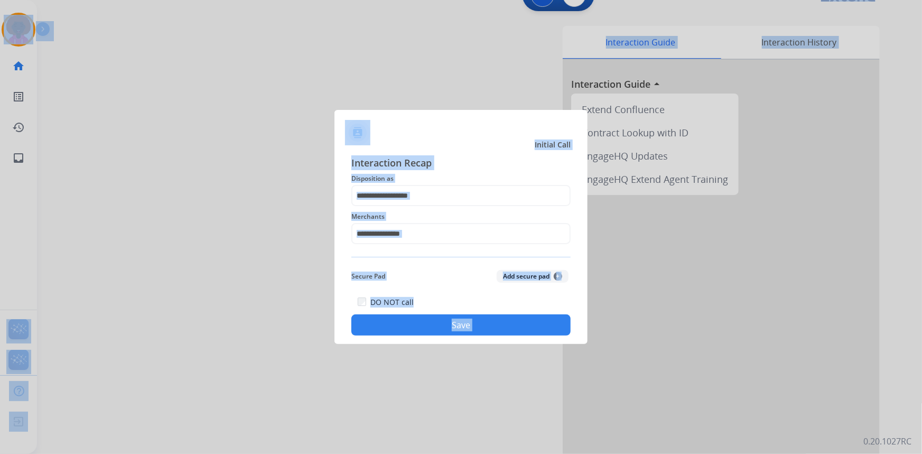
drag, startPoint x: 392, startPoint y: 476, endPoint x: 487, endPoint y: 476, distance: 95.6
click at [487, 434] on html "Outbound call Quit Outbound call Quit Initial Call Interaction Recap Dispositio…" at bounding box center [461, 227] width 922 height 454
click at [123, 58] on div at bounding box center [461, 227] width 922 height 454
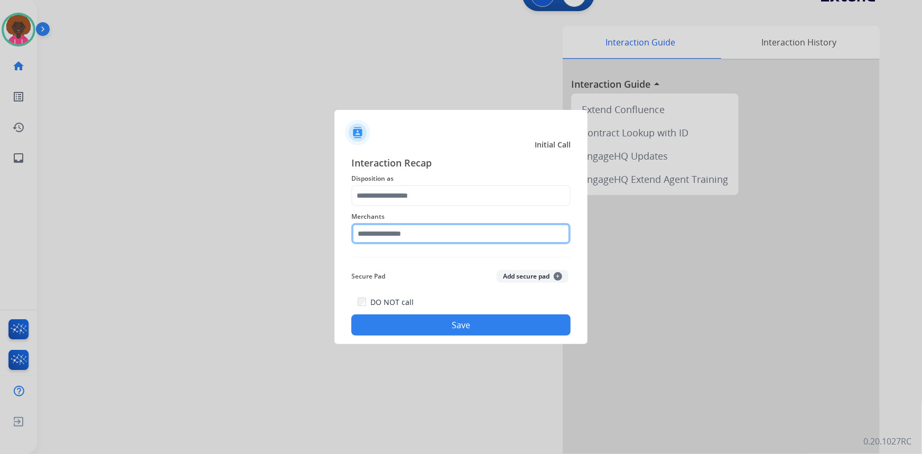
click at [383, 233] on input "text" at bounding box center [460, 233] width 219 height 21
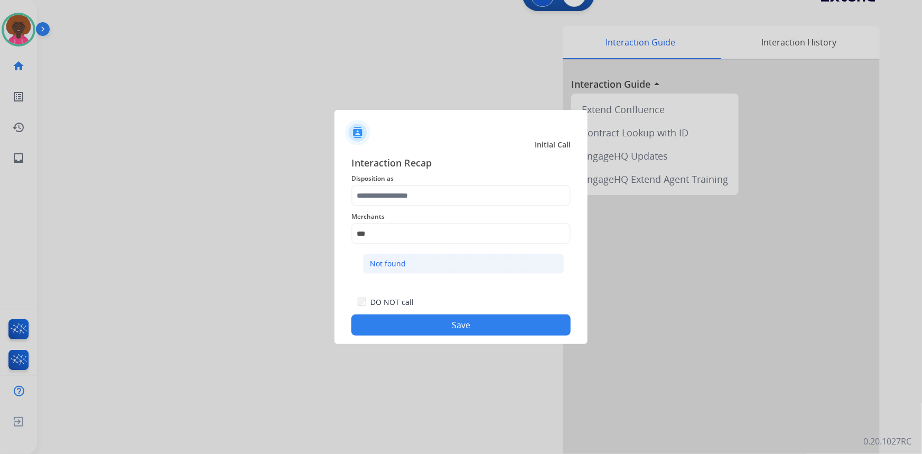
click at [442, 259] on li "Not found" at bounding box center [463, 264] width 201 height 20
type input "*********"
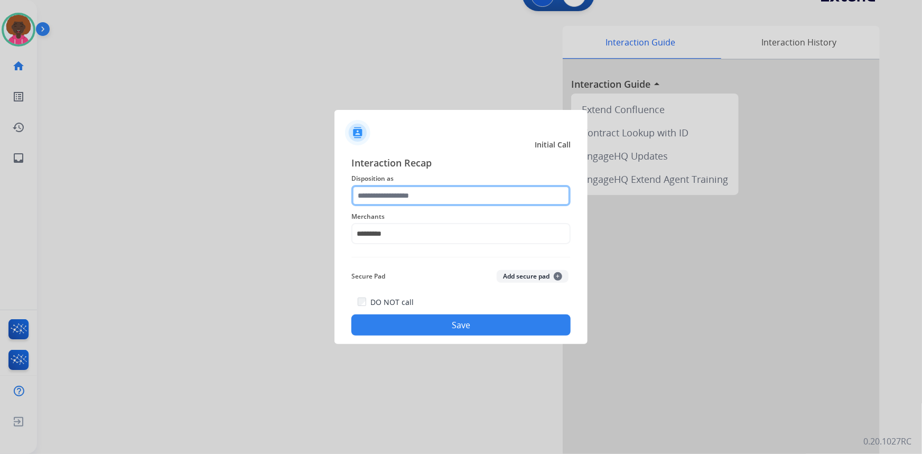
click at [405, 200] on input "text" at bounding box center [460, 195] width 219 height 21
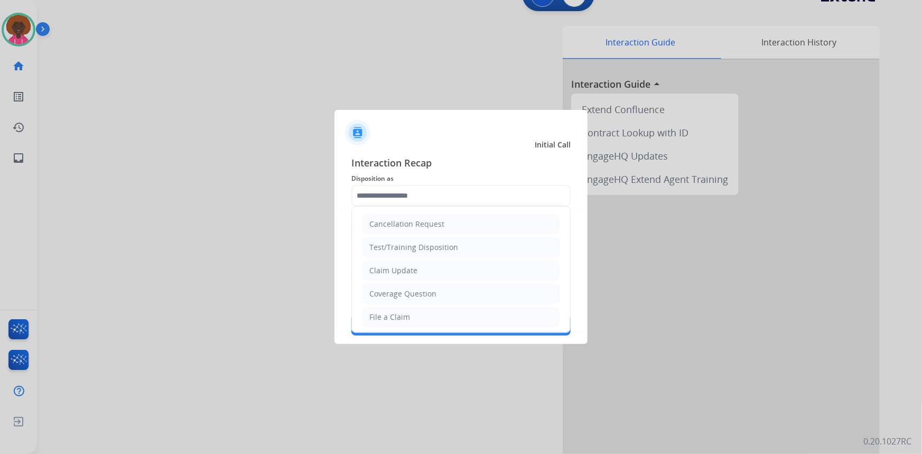
click at [359, 315] on ul "Cancellation Request Test/Training Disposition Claim Update Coverage Question F…" at bounding box center [461, 352] width 218 height 291
drag, startPoint x: 424, startPoint y: 192, endPoint x: 416, endPoint y: 207, distance: 17.3
click at [423, 192] on input "text" at bounding box center [460, 195] width 219 height 21
click at [417, 315] on li "File a Claim" at bounding box center [460, 317] width 197 height 20
type input "**********"
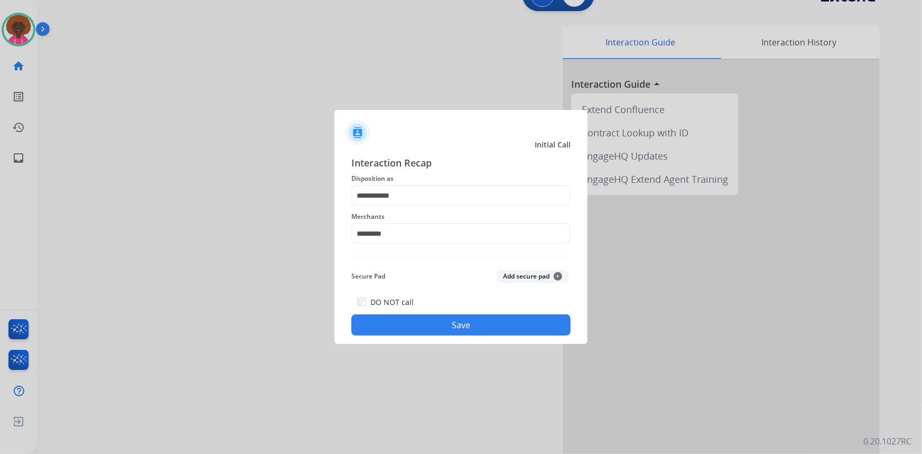
click at [451, 324] on button "Save" at bounding box center [460, 324] width 219 height 21
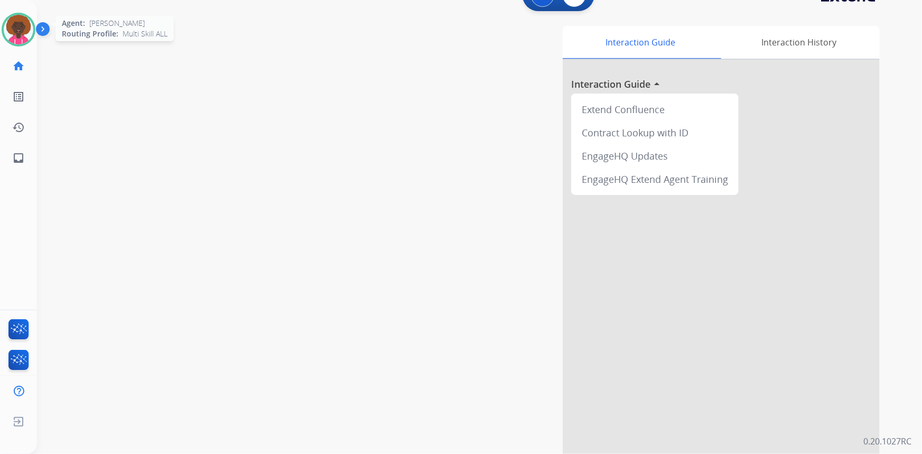
click at [24, 21] on img at bounding box center [19, 30] width 30 height 30
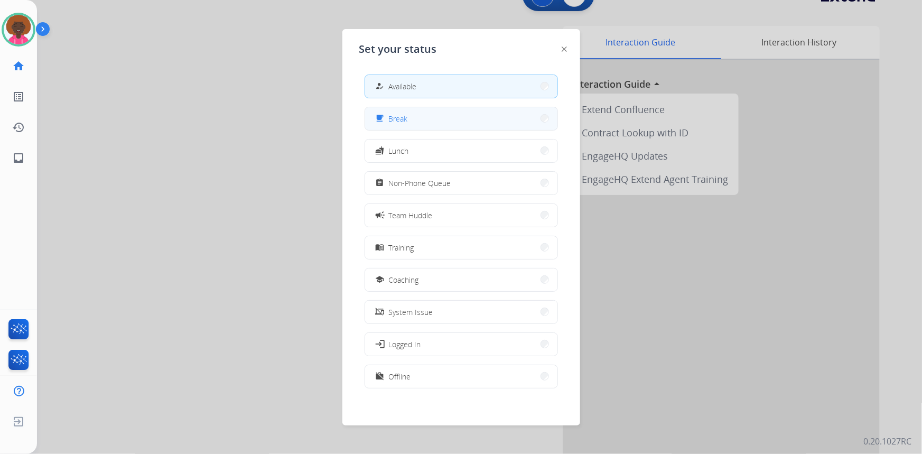
click at [462, 114] on button "free_breakfast Break" at bounding box center [461, 118] width 192 height 23
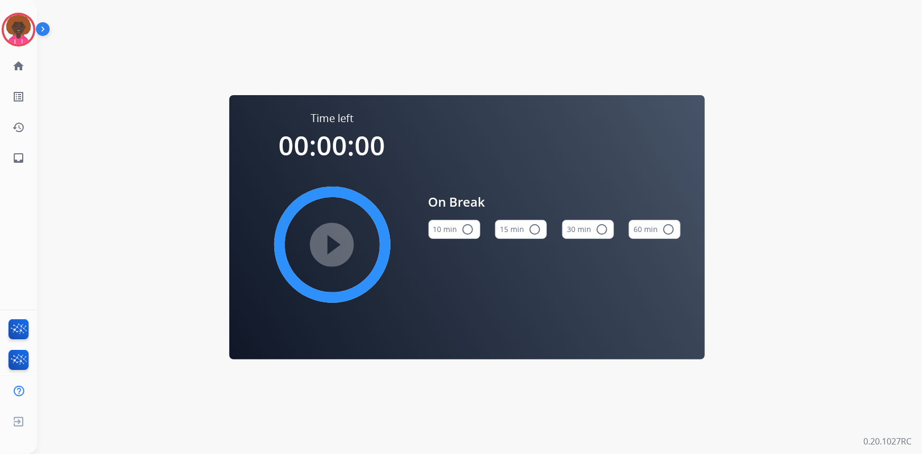
click at [514, 227] on button "15 min radio_button_unchecked" at bounding box center [521, 229] width 52 height 19
click at [379, 234] on div "play_circle_filled" at bounding box center [332, 244] width 159 height 159
click at [359, 233] on div "play_circle_filled" at bounding box center [332, 244] width 159 height 159
click at [339, 245] on mat-icon "play_circle_filled" at bounding box center [332, 244] width 13 height 13
click at [339, 245] on mat-icon "pause_circle_filled" at bounding box center [332, 244] width 13 height 13
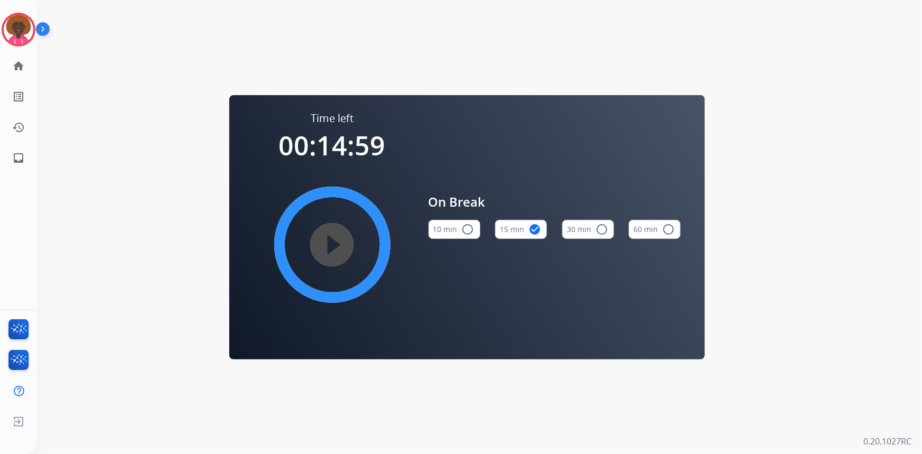
click at [334, 238] on mat-icon "play_circle_filled" at bounding box center [332, 244] width 13 height 13
click at [8, 29] on img at bounding box center [19, 30] width 30 height 30
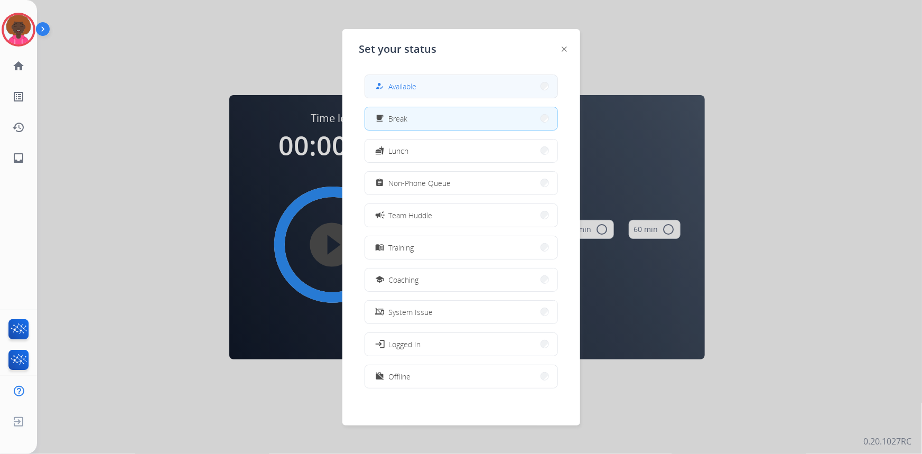
click at [397, 77] on button "how_to_reg Available" at bounding box center [461, 86] width 192 height 23
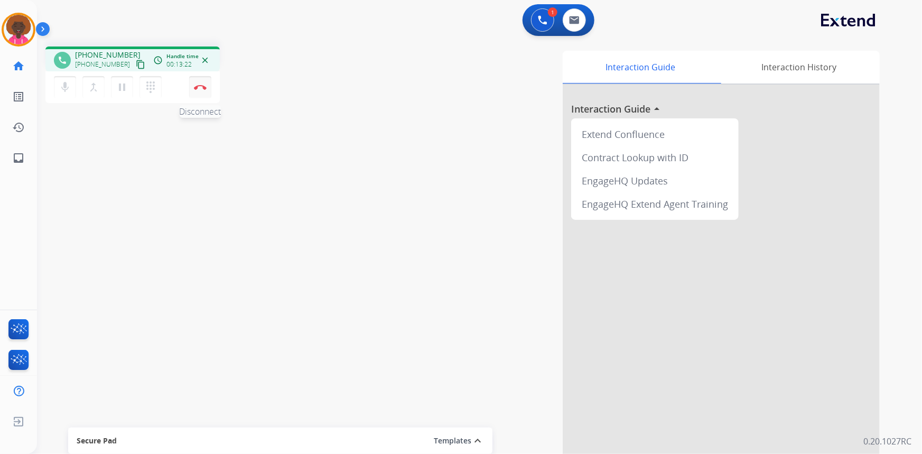
click at [200, 85] on img at bounding box center [200, 87] width 13 height 5
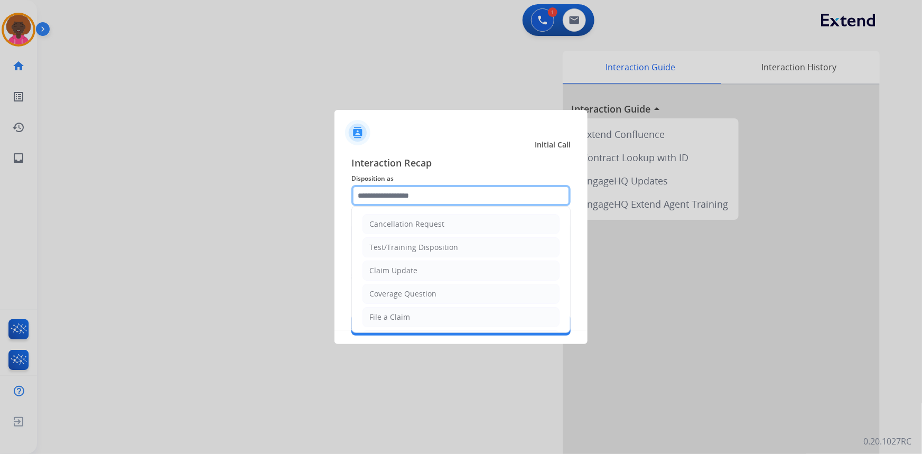
click at [358, 190] on input "text" at bounding box center [460, 195] width 219 height 21
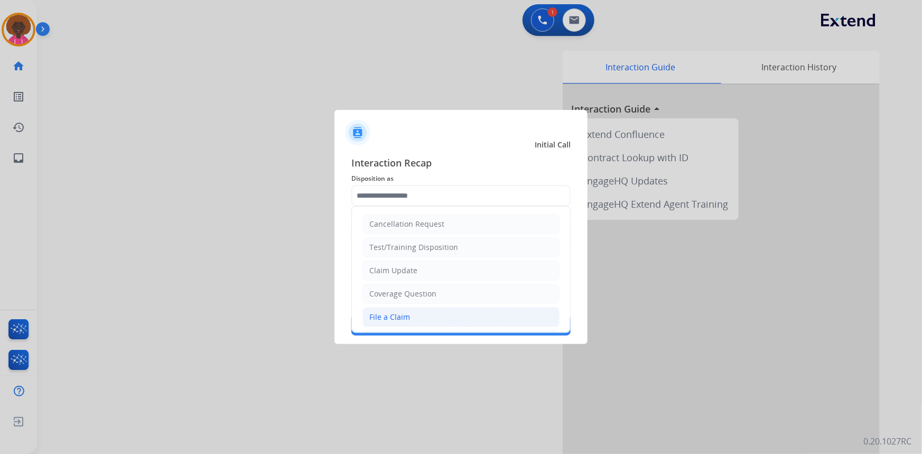
click at [375, 315] on div "File a Claim" at bounding box center [389, 317] width 41 height 11
type input "**********"
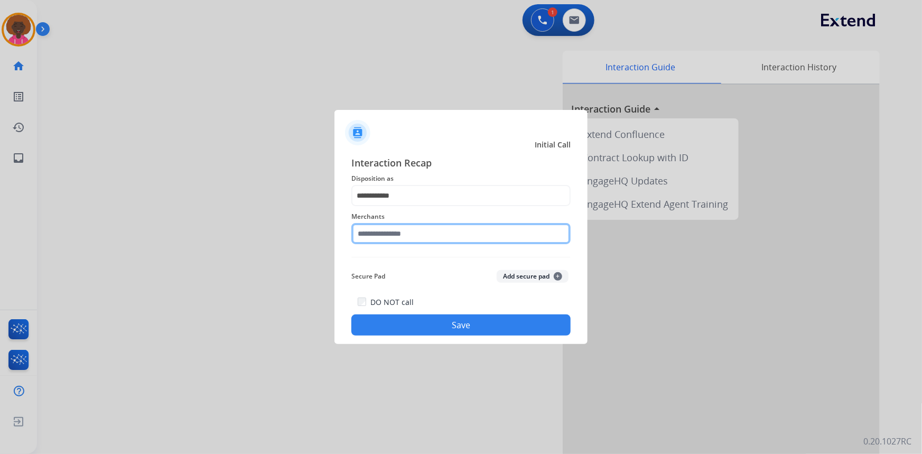
drag, startPoint x: 417, startPoint y: 226, endPoint x: 415, endPoint y: 242, distance: 16.5
click at [415, 241] on input "text" at bounding box center [460, 233] width 219 height 21
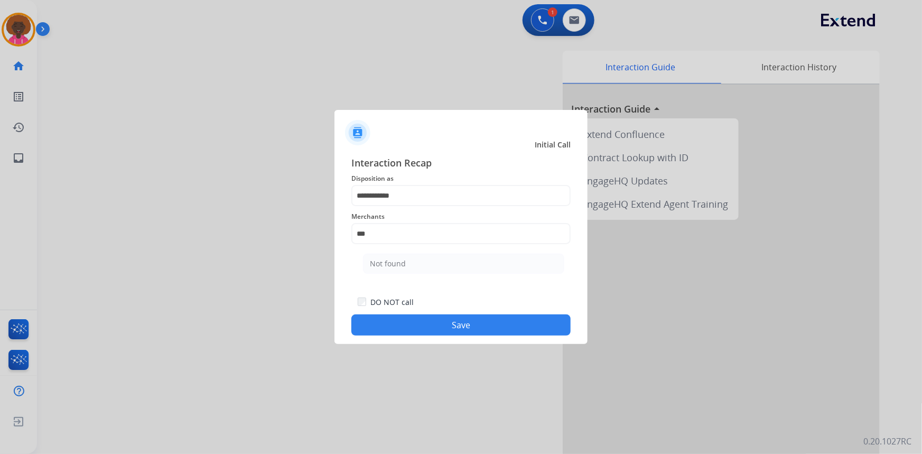
click at [405, 274] on ul "Not found" at bounding box center [464, 266] width 208 height 36
click at [412, 259] on li "Not found" at bounding box center [463, 264] width 201 height 20
type input "*********"
click at [464, 321] on button "Save" at bounding box center [460, 324] width 219 height 21
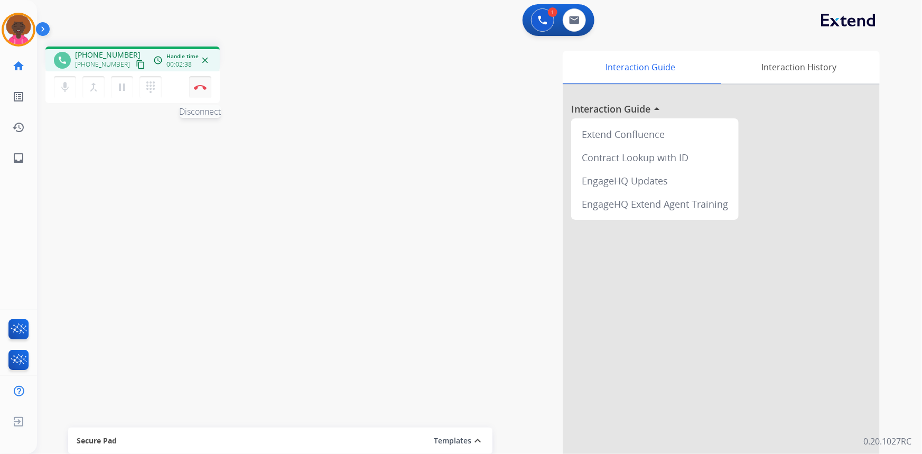
click at [197, 89] on img at bounding box center [200, 87] width 13 height 5
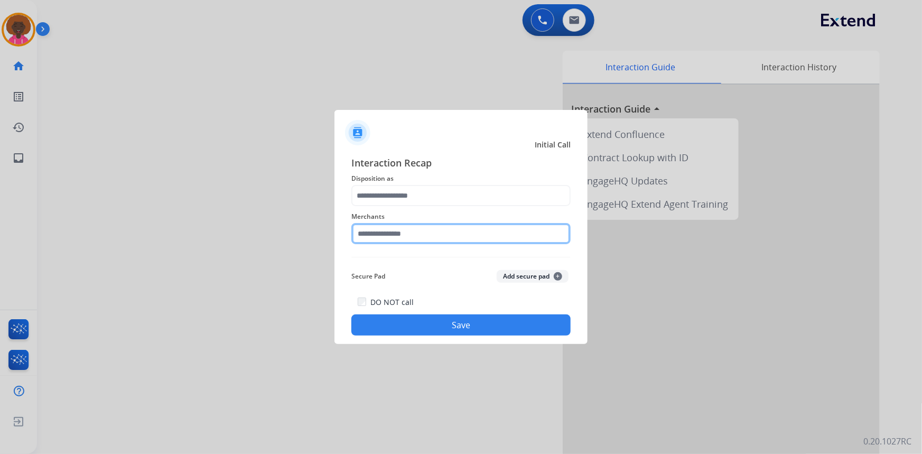
click at [401, 237] on input "text" at bounding box center [460, 233] width 219 height 21
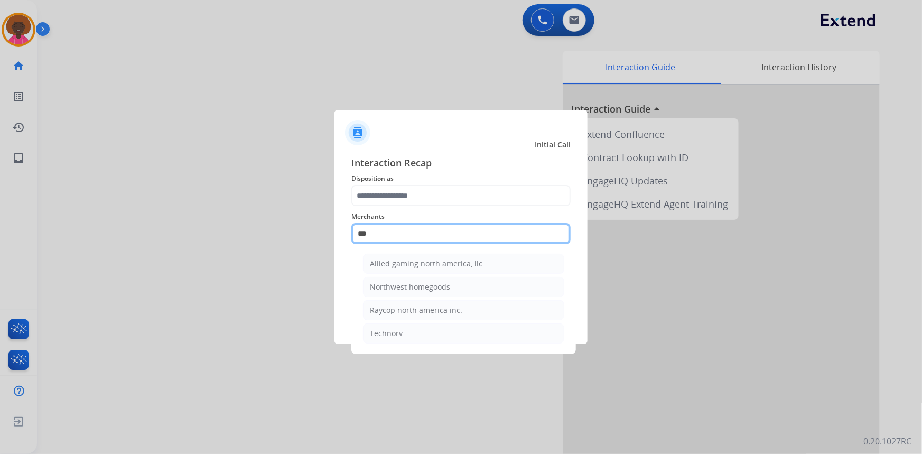
click at [417, 227] on input "***" at bounding box center [460, 233] width 219 height 21
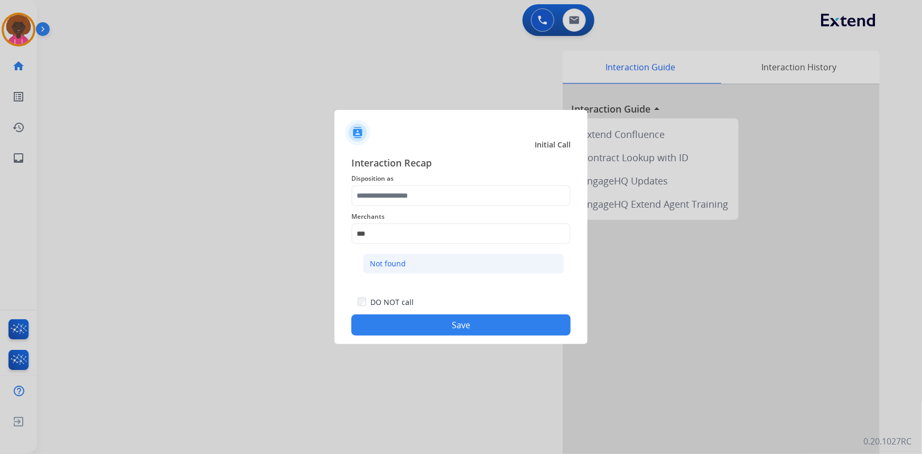
click at [387, 259] on div "Not found" at bounding box center [388, 263] width 36 height 11
type input "*********"
click at [414, 180] on span "Disposition as" at bounding box center [460, 178] width 219 height 13
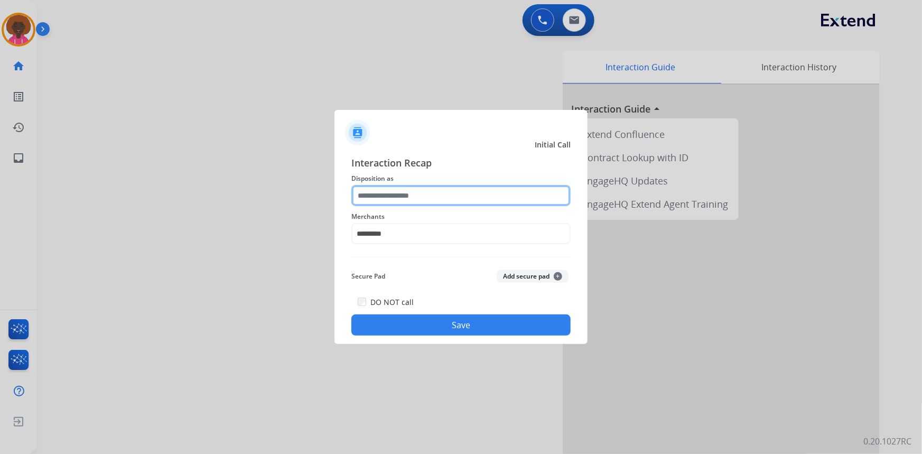
click at [413, 196] on input "text" at bounding box center [460, 195] width 219 height 21
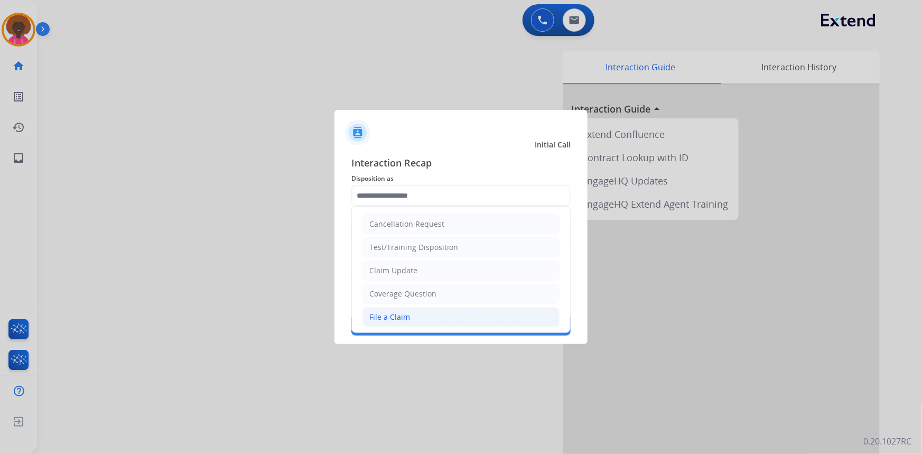
click at [409, 312] on li "File a Claim" at bounding box center [460, 317] width 197 height 20
type input "**********"
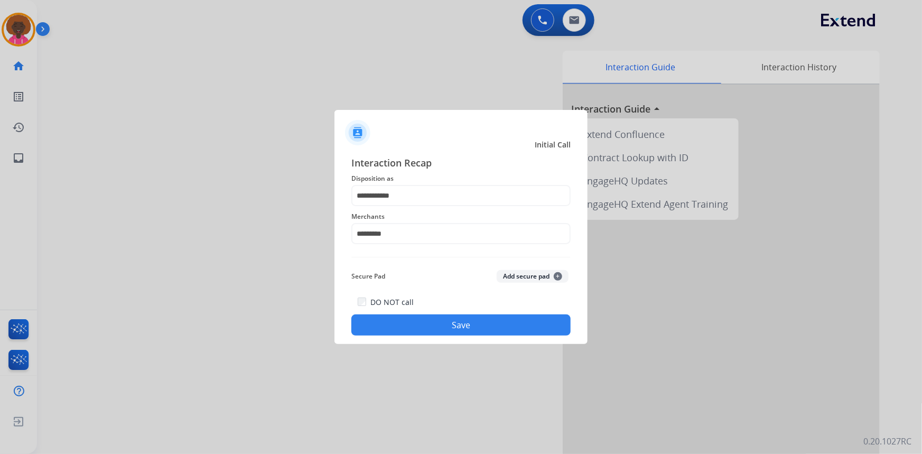
click at [459, 311] on div "DO NOT call Save" at bounding box center [460, 315] width 219 height 40
click at [458, 322] on button "Save" at bounding box center [460, 324] width 219 height 21
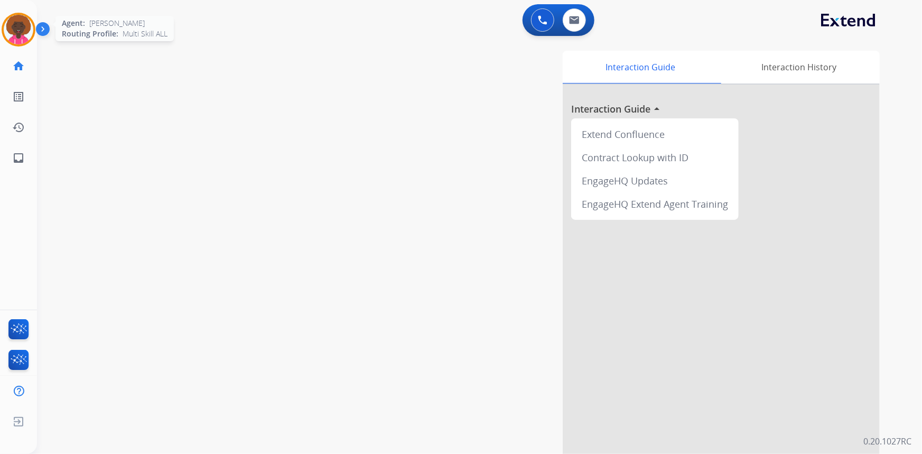
click at [12, 21] on img at bounding box center [19, 30] width 30 height 30
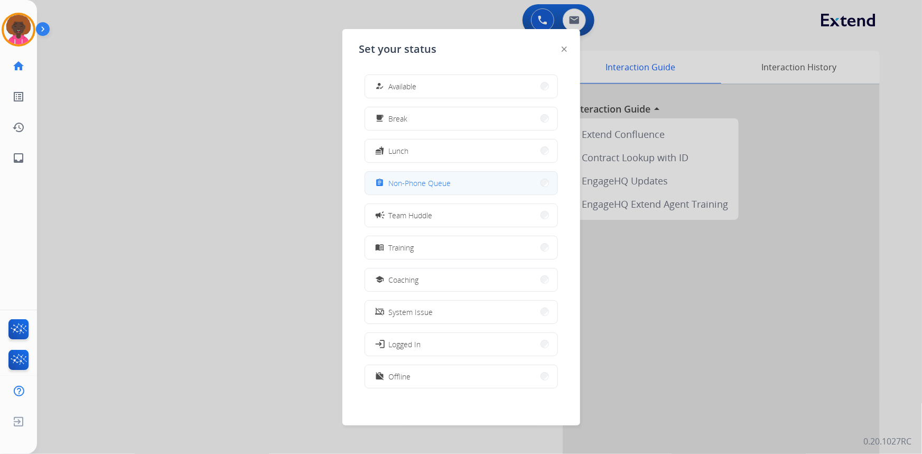
click at [512, 192] on button "assignment Non-Phone Queue" at bounding box center [461, 183] width 192 height 23
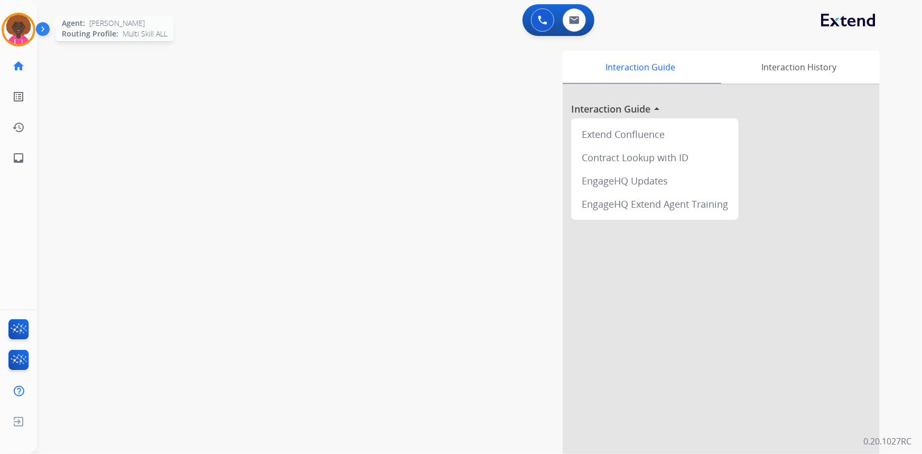
click at [19, 23] on img at bounding box center [19, 30] width 30 height 30
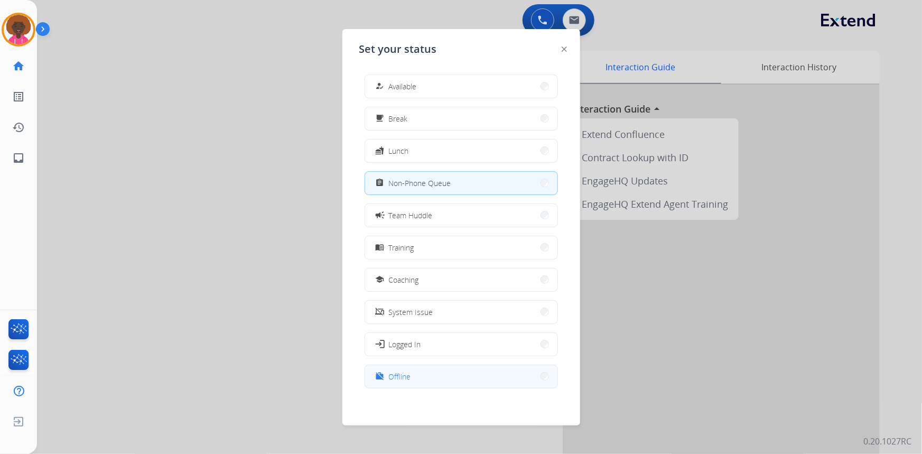
click at [428, 376] on button "work_off Offline" at bounding box center [461, 376] width 192 height 23
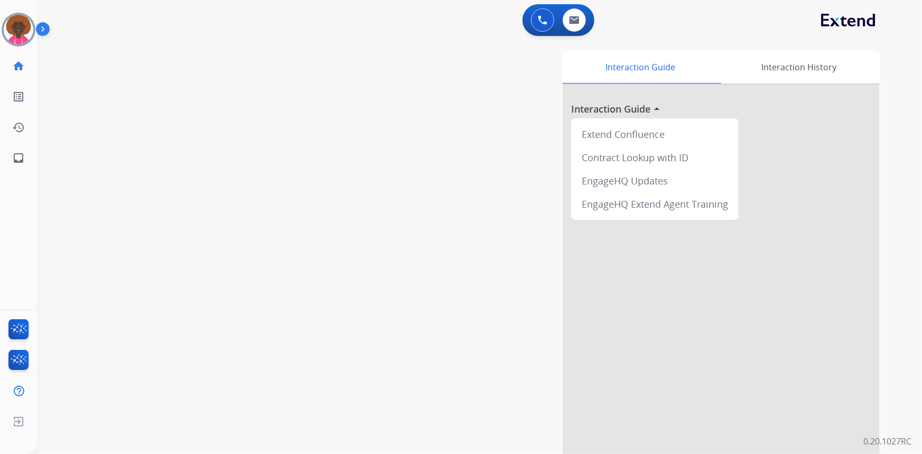
click at [275, 133] on div "swap_horiz Break voice bridge close_fullscreen Connect 3-Way Call merge_type Se…" at bounding box center [467, 258] width 860 height 441
